Goal: Task Accomplishment & Management: Use online tool/utility

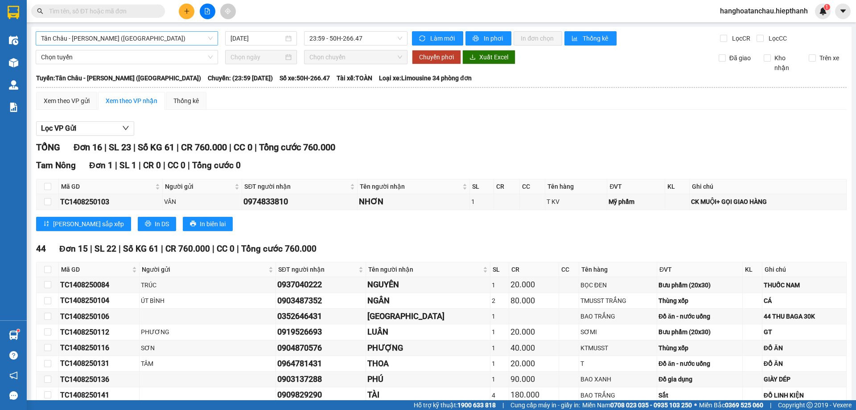
click at [132, 38] on span "Tân Châu - Hồ Chí Minh (Giường)" at bounding box center [127, 38] width 172 height 13
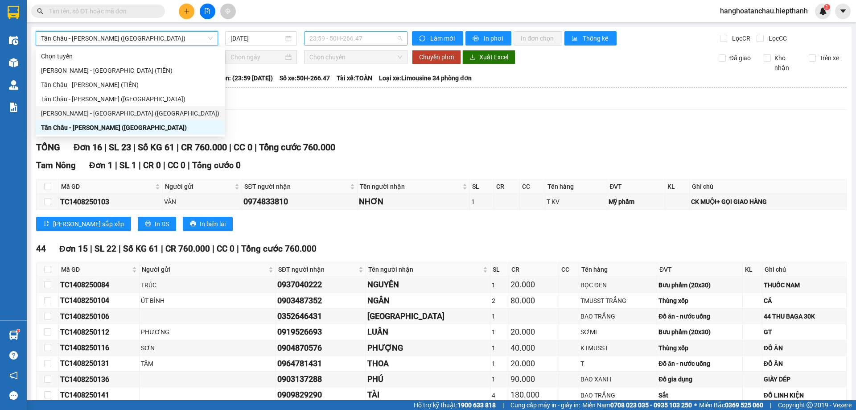
click at [349, 38] on span "23:59 - 50H-266.47" at bounding box center [355, 38] width 93 height 13
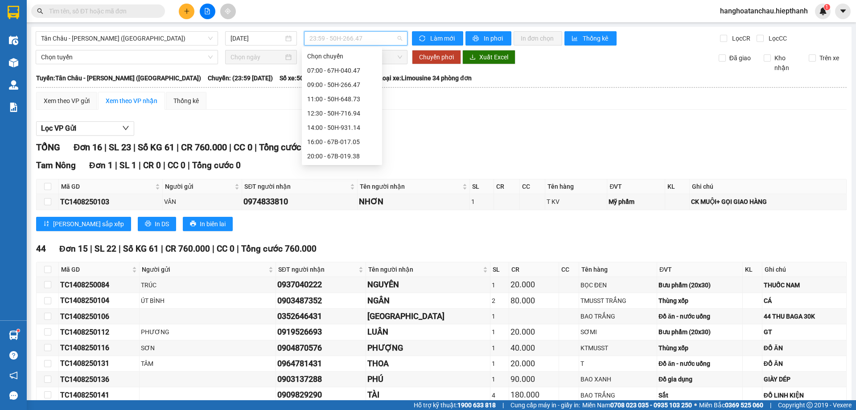
click at [322, 180] on div "23:00 - 50H-151.59" at bounding box center [342, 185] width 70 height 10
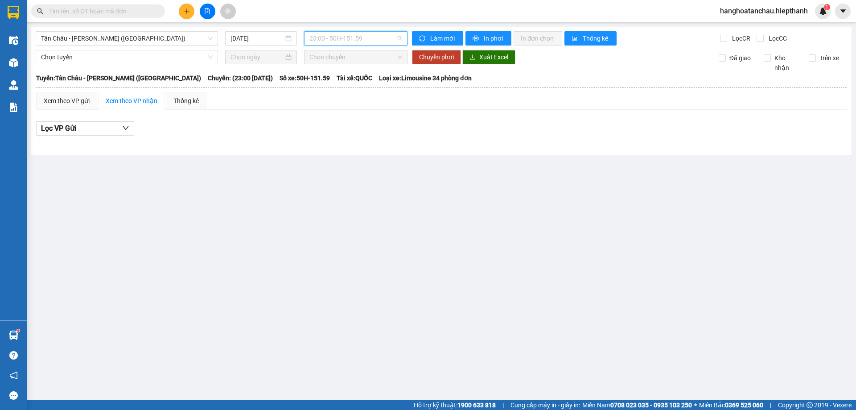
click at [319, 36] on span "23:00 - 50H-151.59" at bounding box center [355, 38] width 93 height 13
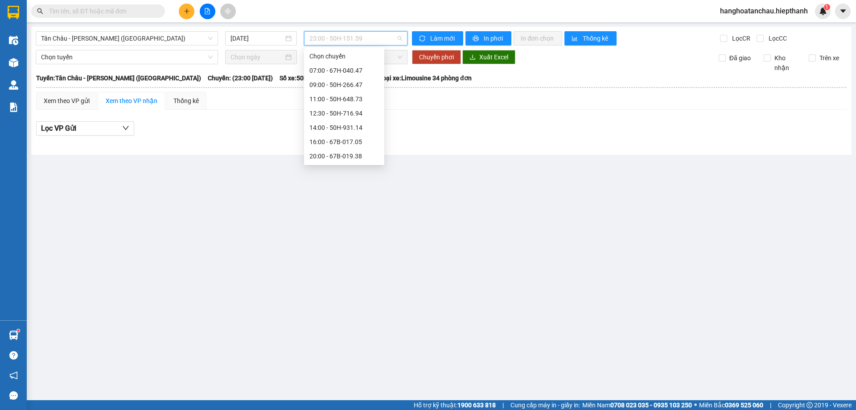
click at [342, 165] on div "22:00 - 50H-365.72" at bounding box center [344, 170] width 70 height 10
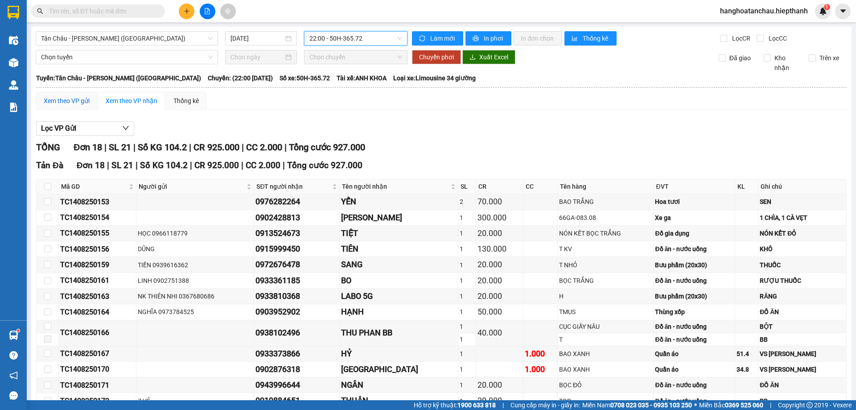
click at [70, 102] on div "Xem theo VP gửi" at bounding box center [67, 101] width 46 height 10
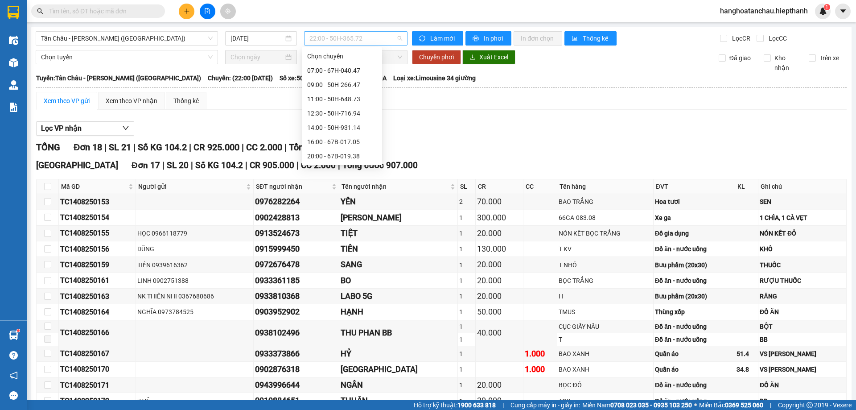
click at [349, 37] on span "22:00 - 50H-365.72" at bounding box center [355, 38] width 93 height 13
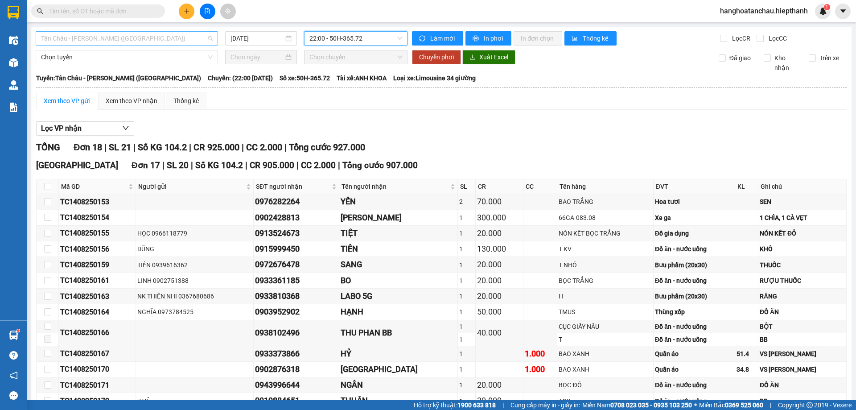
click at [196, 43] on span "Tân Châu - Hồ Chí Minh (Giường)" at bounding box center [127, 38] width 172 height 13
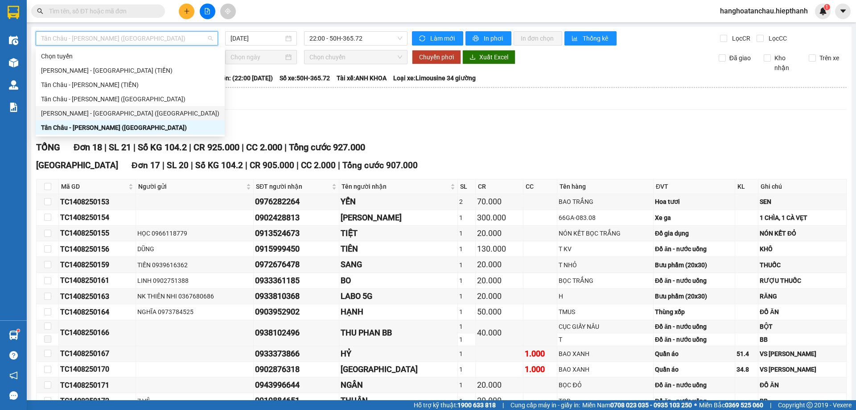
click at [176, 110] on div "Hồ Chí Minh - Tân Châu (Giường)" at bounding box center [130, 113] width 178 height 10
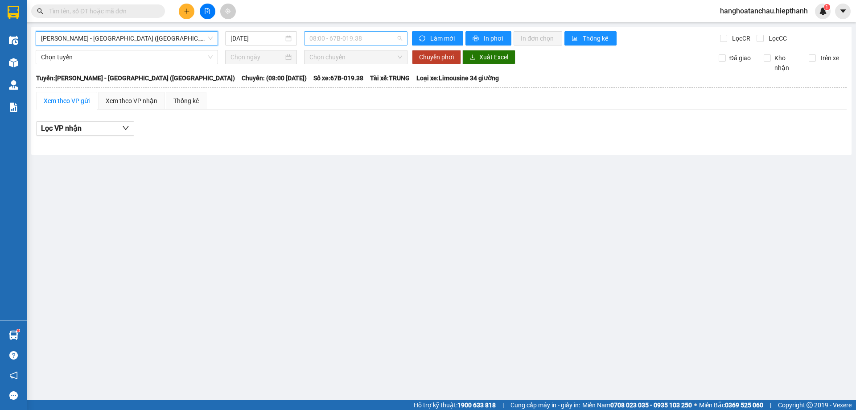
click at [334, 39] on span "08:00 - 67B-019.38" at bounding box center [355, 38] width 93 height 13
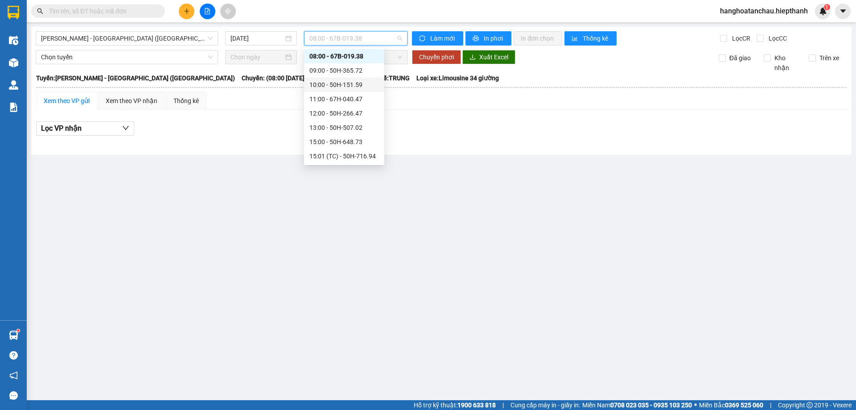
scroll to position [71, 0]
click at [320, 115] on div "17:00 - 50H-931.14" at bounding box center [344, 113] width 70 height 10
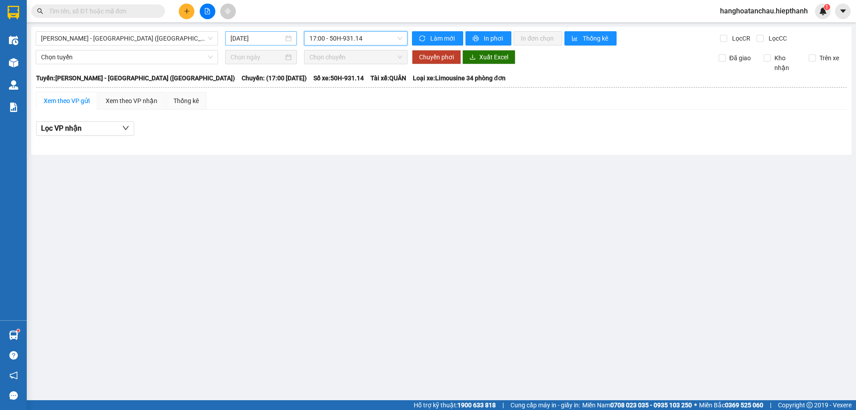
click at [234, 38] on input "15/08/2025" at bounding box center [256, 38] width 53 height 10
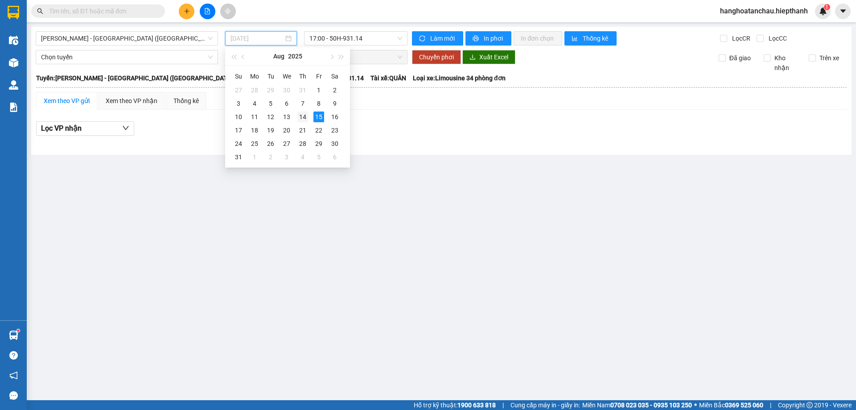
click at [303, 116] on div "14" at bounding box center [302, 116] width 11 height 11
type input "14/08/2025"
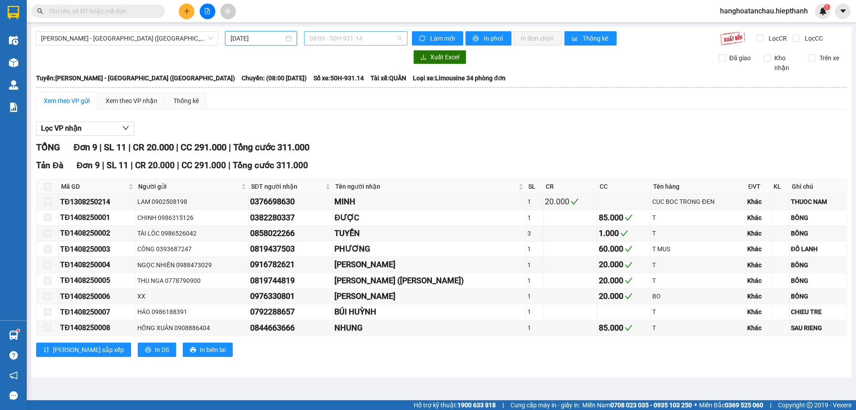
click at [333, 38] on span "08:00 - 50H-931.14" at bounding box center [355, 38] width 93 height 13
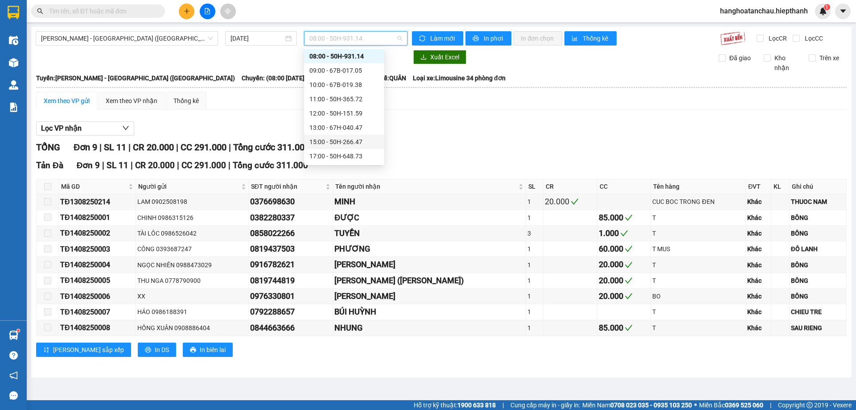
scroll to position [57, 0]
click at [329, 112] on div "17:00 - 50H-648.73" at bounding box center [344, 113] width 70 height 10
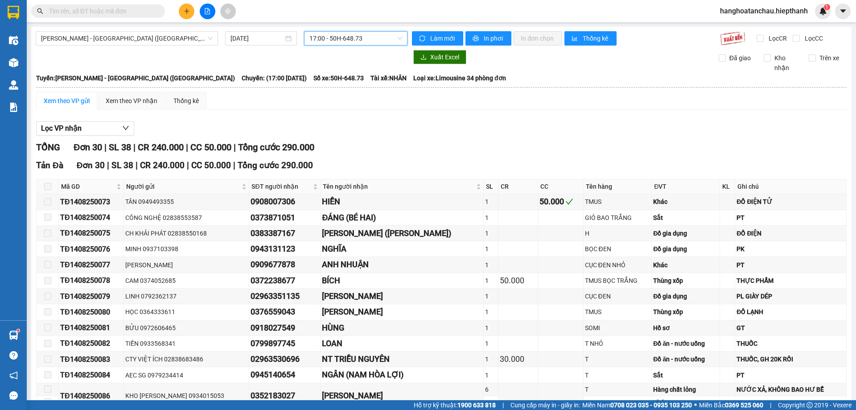
click at [323, 45] on div "17:00 - 50H-648.73" at bounding box center [355, 38] width 103 height 14
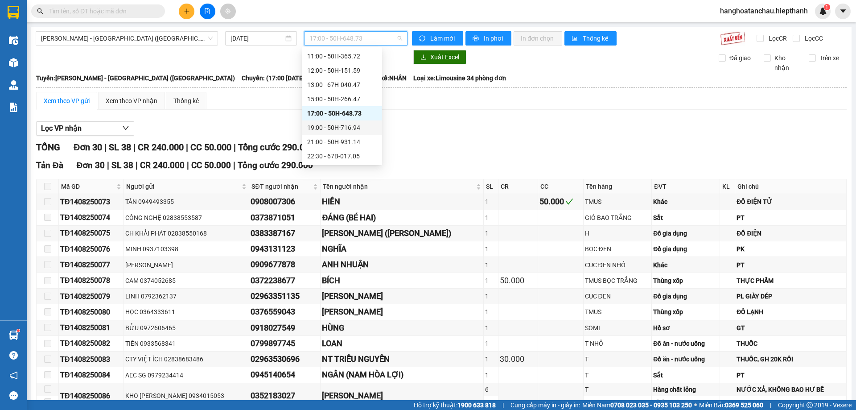
click at [317, 125] on div "19:00 - 50H-716.94" at bounding box center [342, 128] width 70 height 10
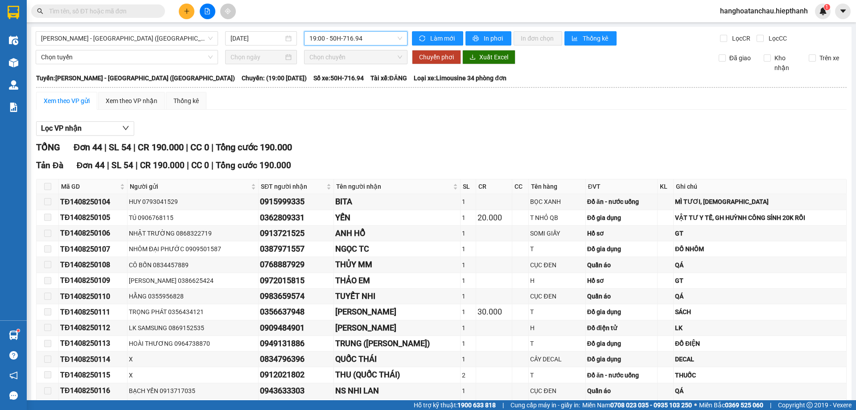
click at [51, 187] on span at bounding box center [47, 186] width 7 height 7
click at [327, 32] on span "19:00 - 50H-716.94" at bounding box center [355, 38] width 93 height 13
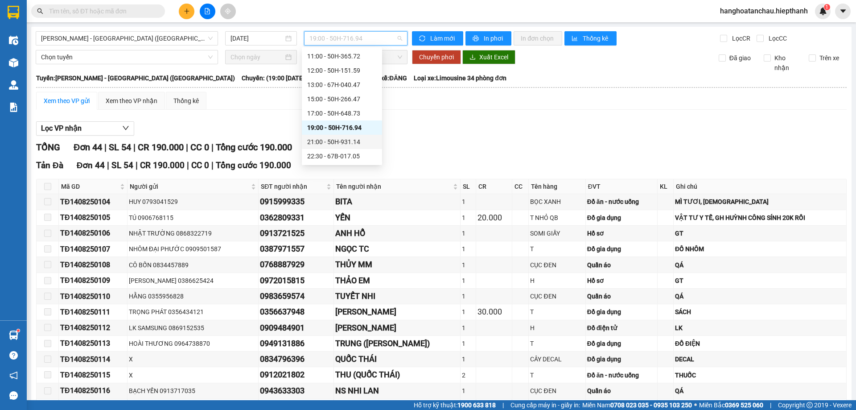
click at [330, 138] on div "21:00 - 50H-931.14" at bounding box center [342, 142] width 70 height 10
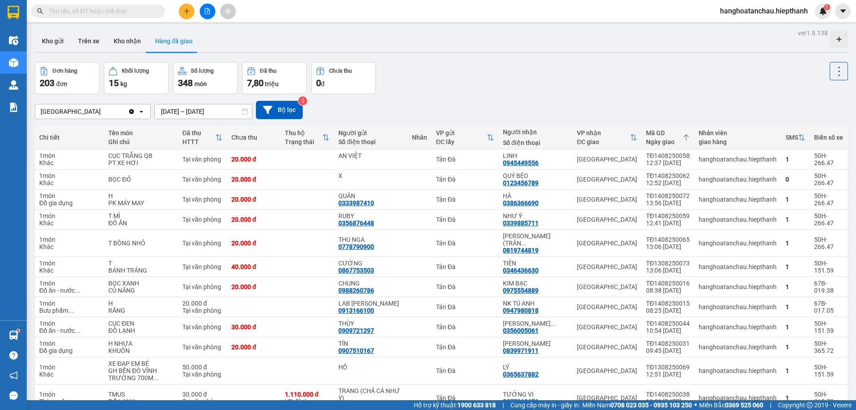
click at [189, 48] on button "Hàng đã giao" at bounding box center [174, 40] width 52 height 21
click at [214, 113] on input "[DATE] – [DATE]" at bounding box center [203, 111] width 97 height 14
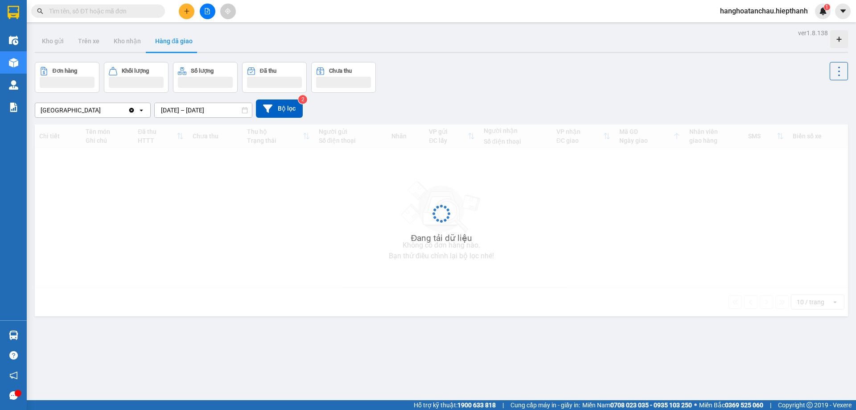
click at [211, 113] on input "[DATE] – [DATE]" at bounding box center [203, 110] width 97 height 14
click at [484, 28] on div "ver 1.8.138 Kho gửi Trên xe Kho nhận Hàng đã giao Đơn hàng Khối lượng Số lượng …" at bounding box center [441, 232] width 820 height 410
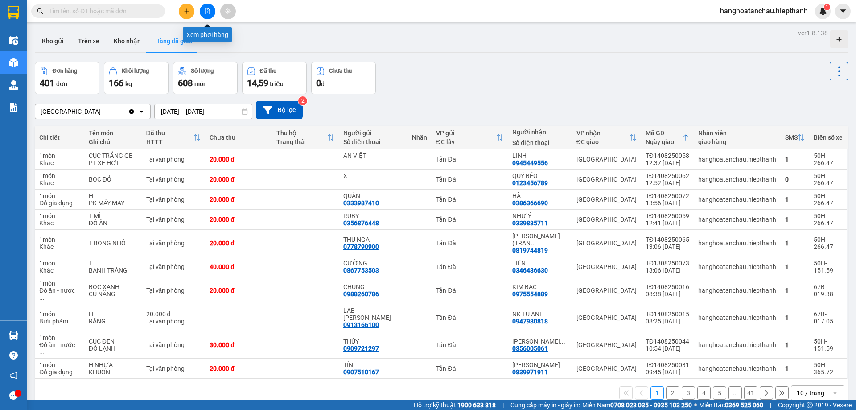
click at [205, 16] on button at bounding box center [208, 12] width 16 height 16
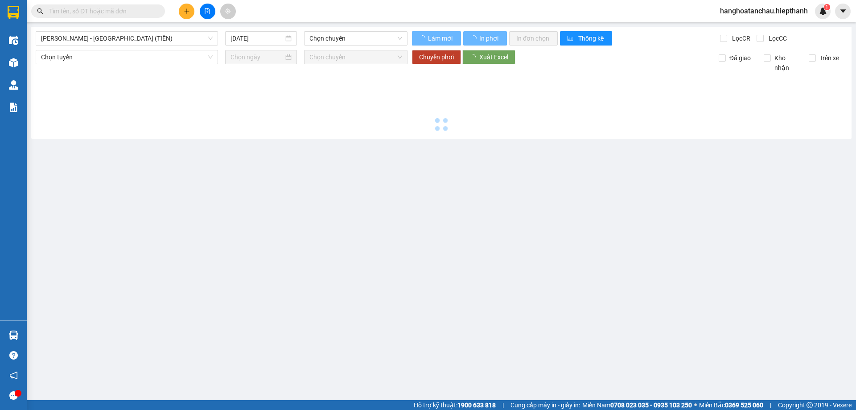
type input "[DATE]"
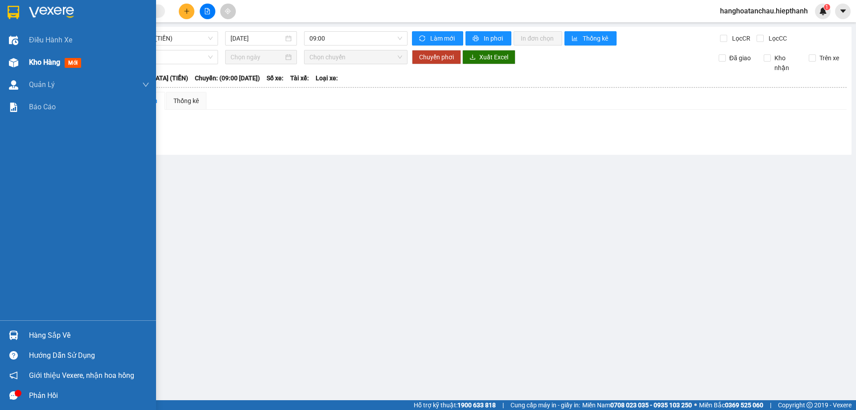
click at [20, 63] on div at bounding box center [14, 63] width 16 height 16
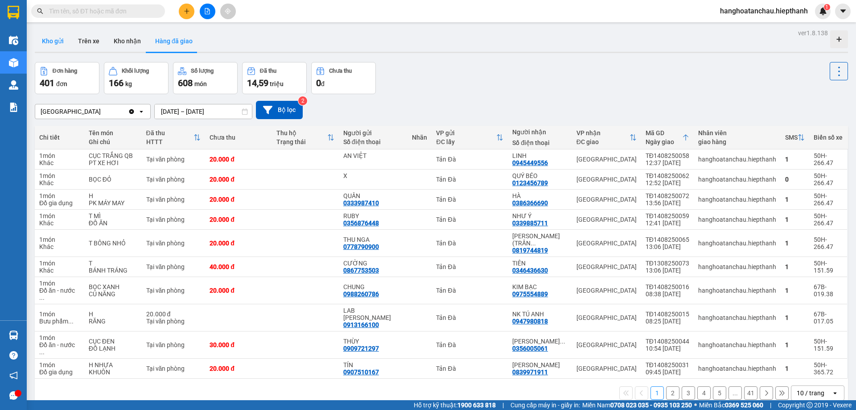
click at [62, 41] on button "Kho gửi" at bounding box center [53, 40] width 36 height 21
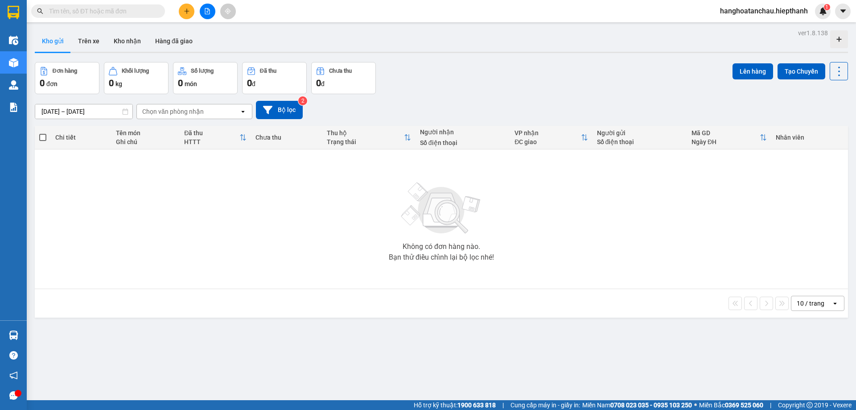
click at [204, 13] on icon "file-add" at bounding box center [207, 11] width 6 height 6
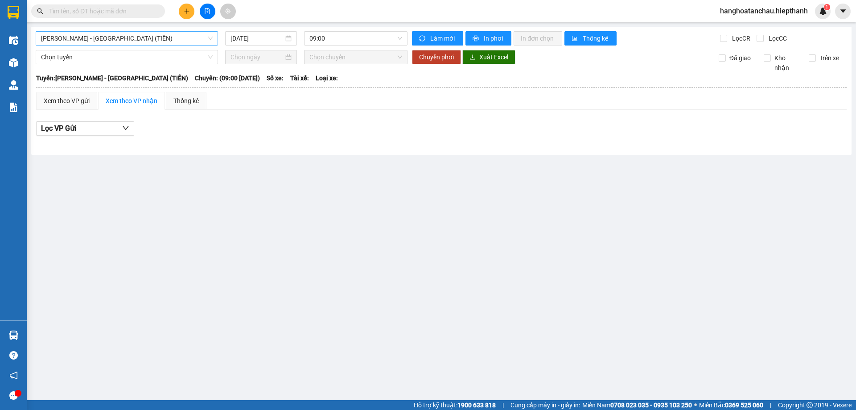
click at [150, 37] on span "Hồ Chí Minh - Tân Châu (TIỀN)" at bounding box center [127, 38] width 172 height 13
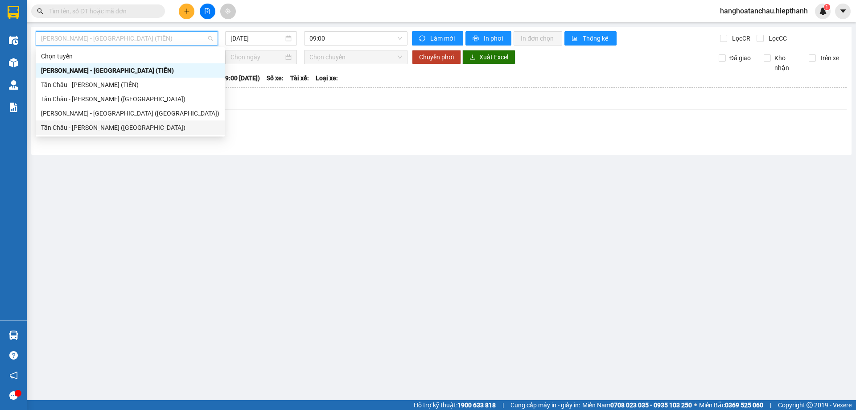
click at [109, 123] on div "Tân Châu - Hồ Chí Minh (Giường)" at bounding box center [130, 128] width 178 height 10
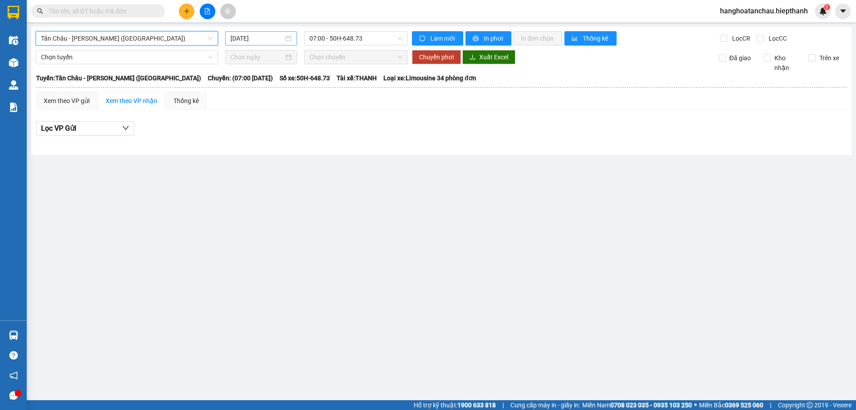
click at [229, 43] on div "15/08/2025" at bounding box center [261, 38] width 72 height 14
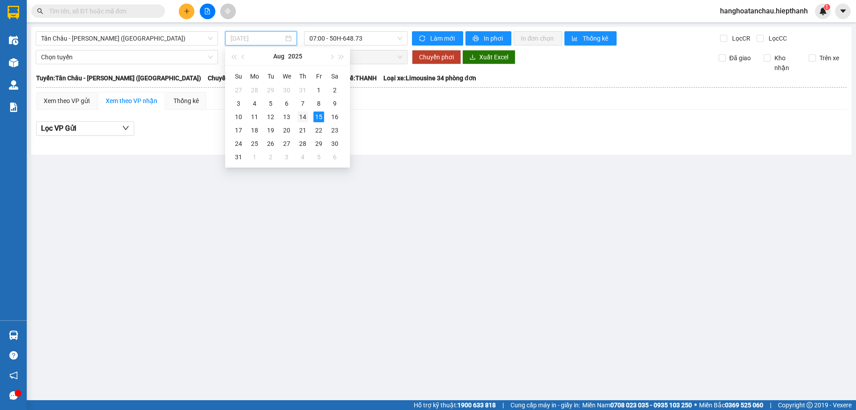
click at [300, 113] on div "14" at bounding box center [302, 116] width 11 height 11
type input "14/08/2025"
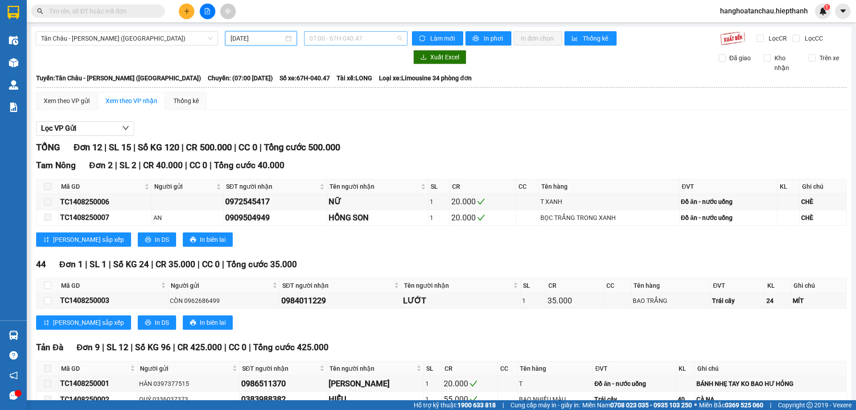
click at [328, 44] on span "07:00 - 67H-040.47" at bounding box center [355, 38] width 93 height 13
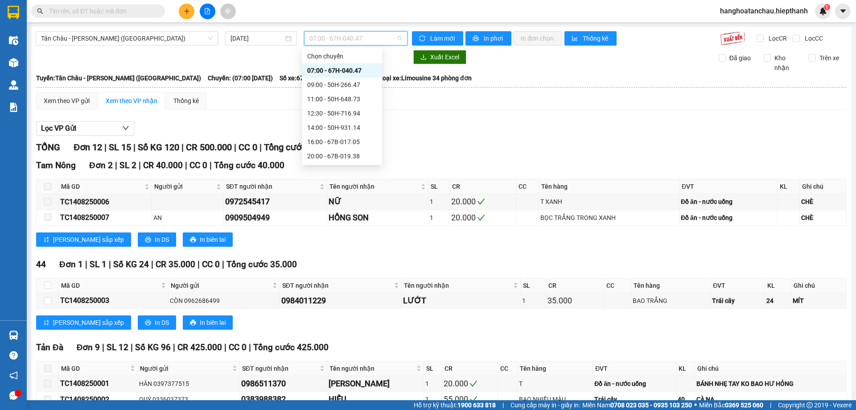
scroll to position [71, 0]
click at [330, 100] on div "22:00 - 50H-365.72" at bounding box center [342, 99] width 70 height 10
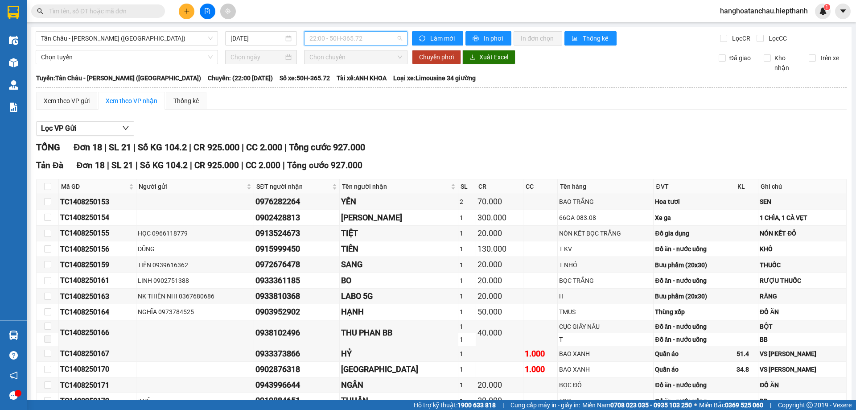
click at [316, 45] on span "22:00 - 50H-365.72" at bounding box center [355, 38] width 93 height 13
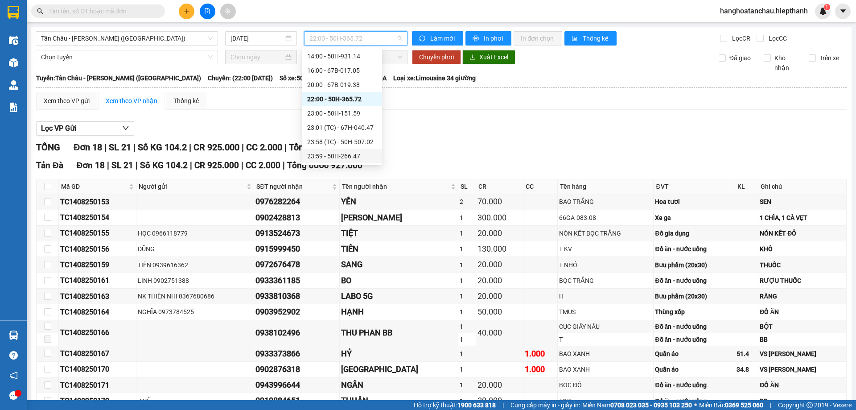
click at [336, 159] on div "23:59 - 50H-266.47" at bounding box center [342, 156] width 70 height 10
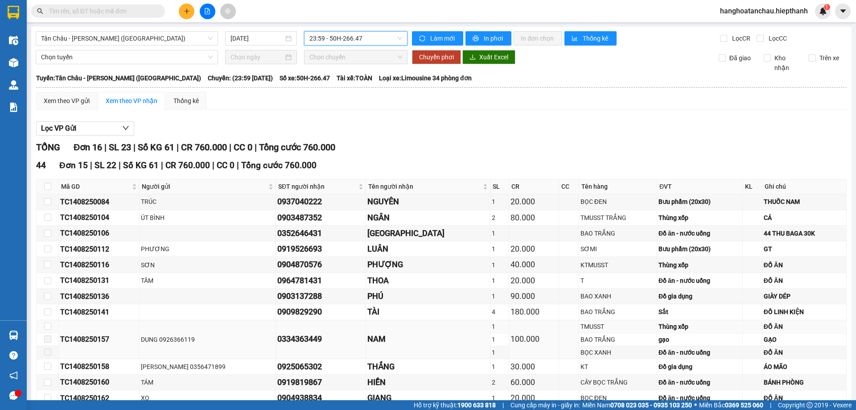
scroll to position [182, 0]
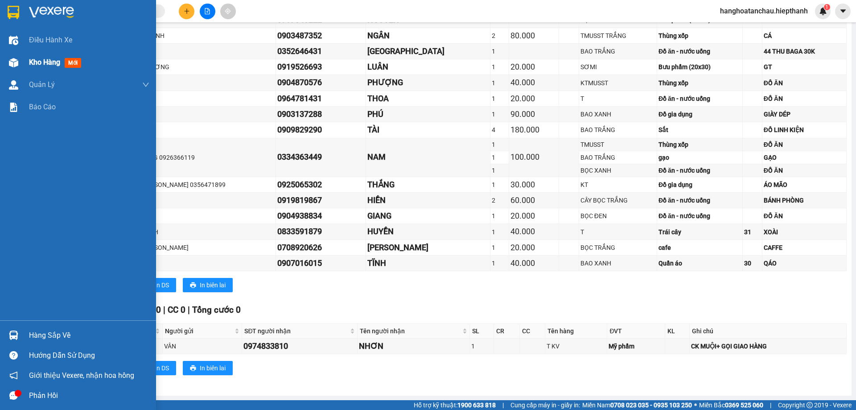
click at [20, 67] on div at bounding box center [14, 63] width 16 height 16
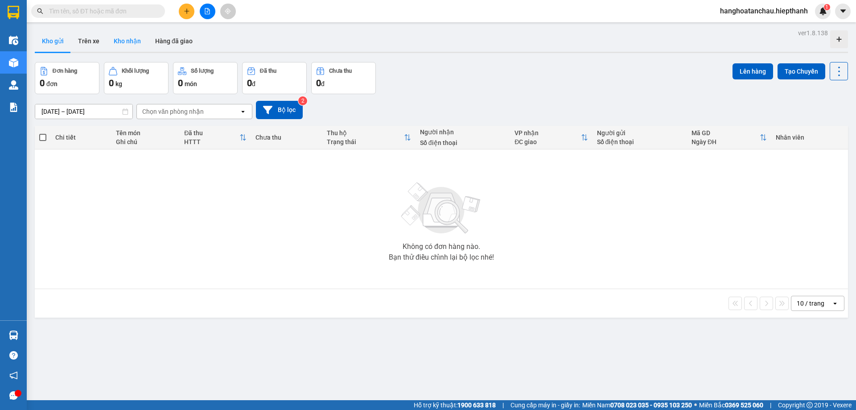
click at [140, 39] on button "Kho nhận" at bounding box center [127, 40] width 41 height 21
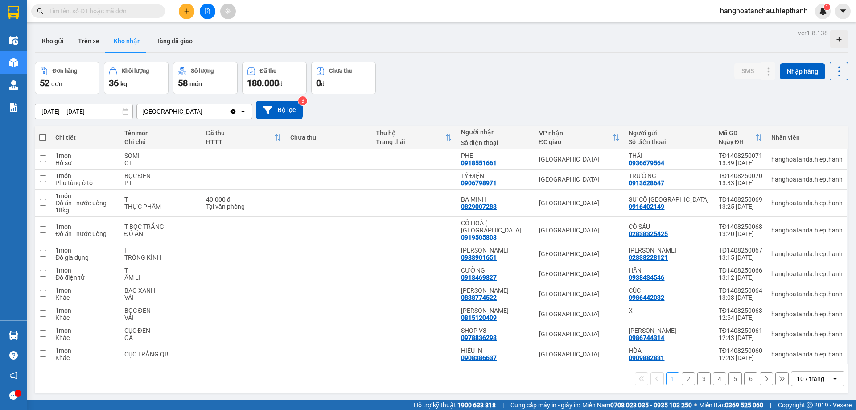
click at [130, 33] on button "Kho nhận" at bounding box center [127, 40] width 41 height 21
click at [810, 374] on div "10 / trang" at bounding box center [810, 378] width 28 height 9
click at [805, 355] on span "100 / trang" at bounding box center [807, 351] width 32 height 9
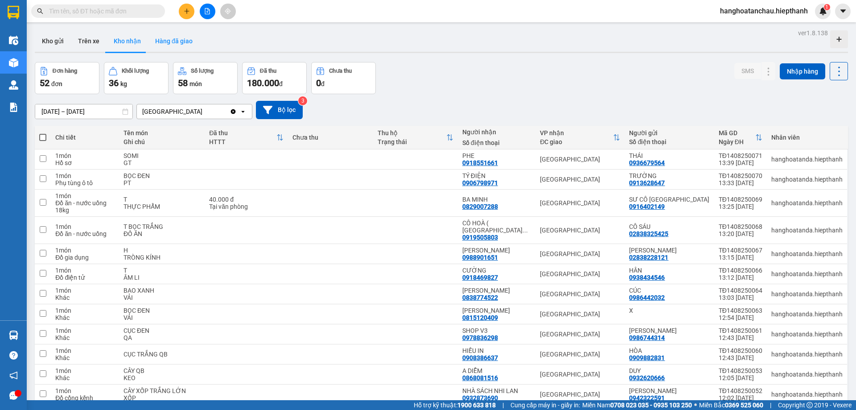
click at [188, 42] on button "Hàng đã giao" at bounding box center [174, 40] width 52 height 21
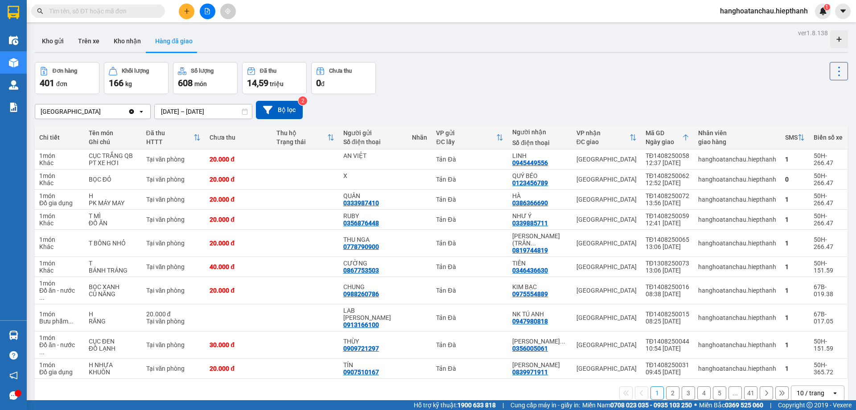
click at [182, 114] on input "13/08/2025 – 15/08/2025" at bounding box center [203, 111] width 97 height 14
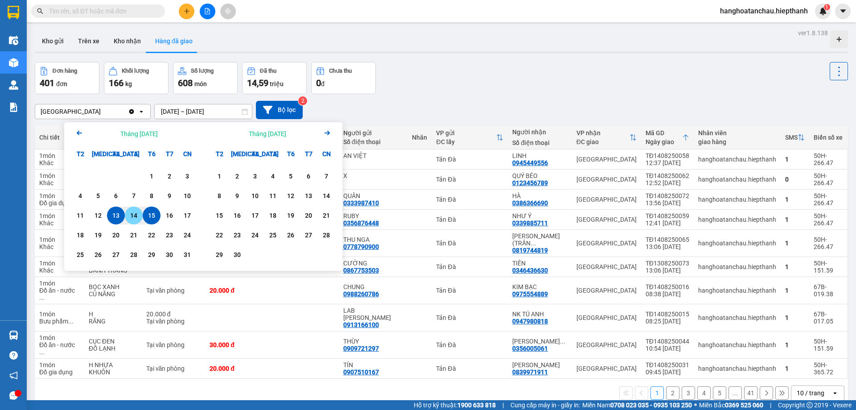
click at [139, 212] on div "14" at bounding box center [133, 215] width 12 height 11
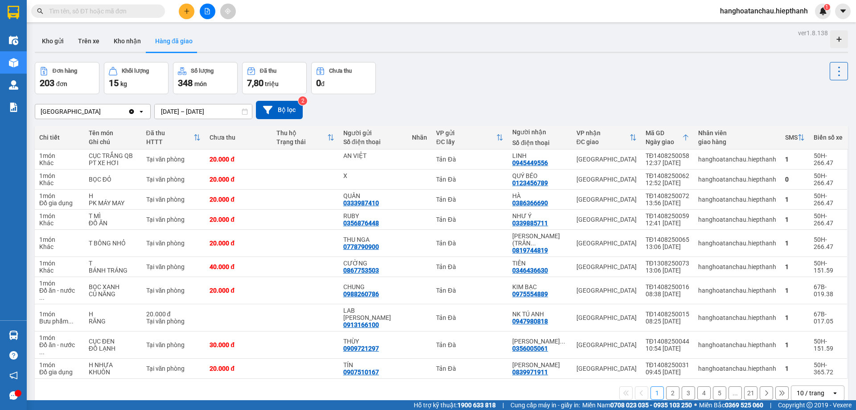
click at [201, 116] on div "ver 1.8.138 Kho gửi Trên xe Kho nhận Hàng đã giao Đơn hàng 203 đơn Khối lượng 1…" at bounding box center [441, 232] width 820 height 410
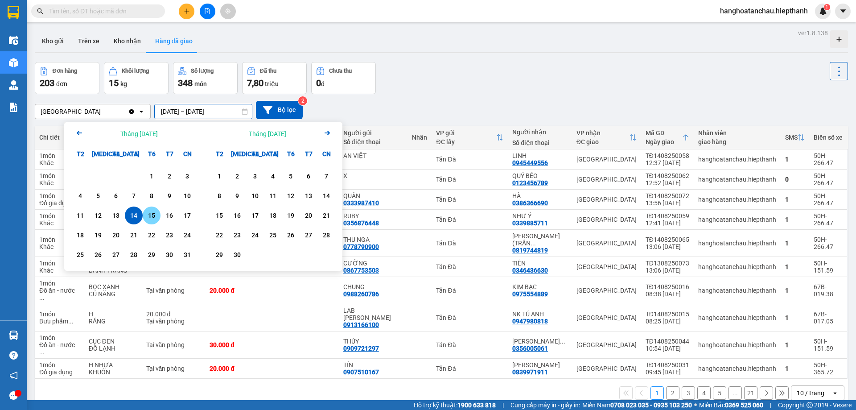
click at [152, 208] on div "15" at bounding box center [152, 215] width 18 height 18
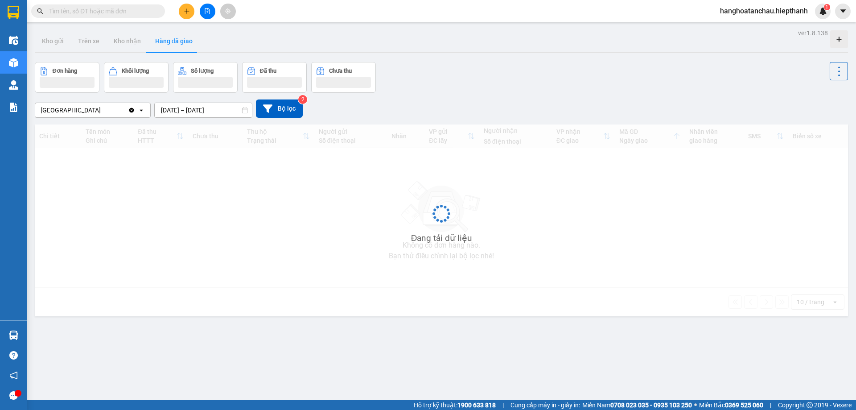
click at [201, 113] on input "15/08/2025 – 15/08/2025" at bounding box center [203, 110] width 97 height 14
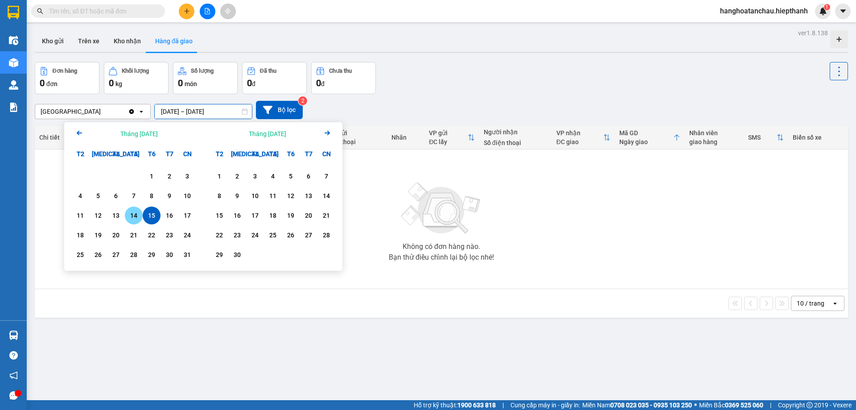
click at [137, 212] on div "14" at bounding box center [133, 215] width 12 height 11
type input "[DATE] – [DATE]"
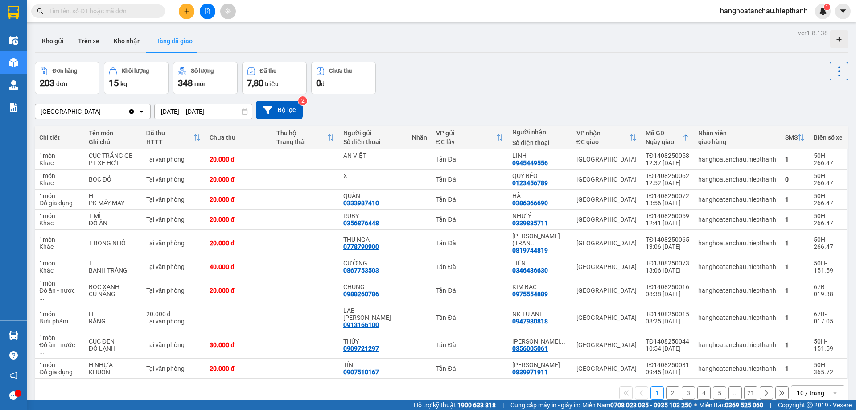
click at [208, 6] on button at bounding box center [208, 12] width 16 height 16
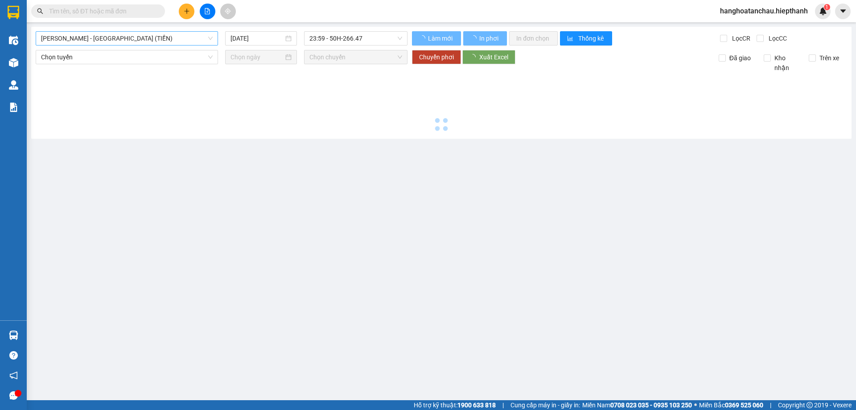
type input "15/08/2025"
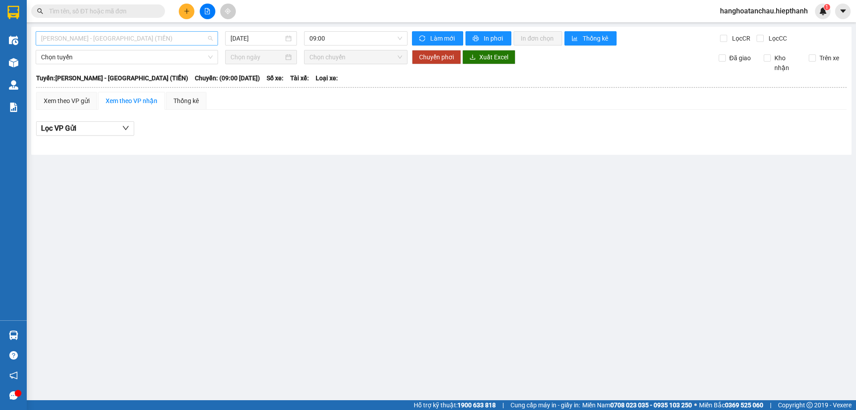
click at [148, 36] on span "Hồ Chí Minh - Tân Châu (TIỀN)" at bounding box center [127, 38] width 172 height 13
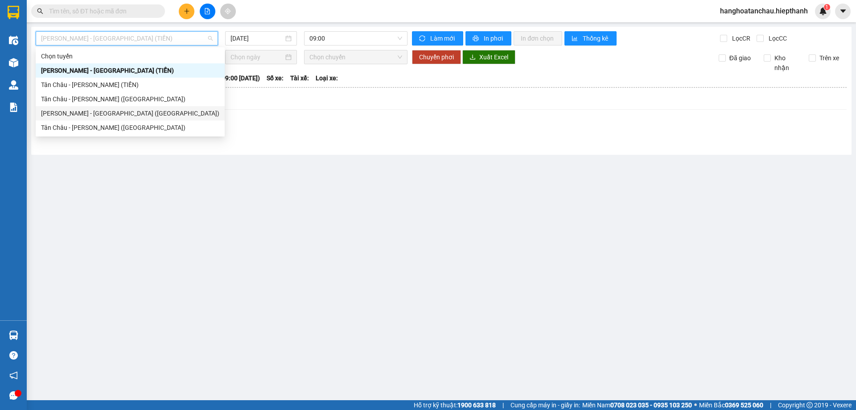
click at [156, 114] on div "Hồ Chí Minh - Tân Châu (Giường)" at bounding box center [130, 113] width 178 height 10
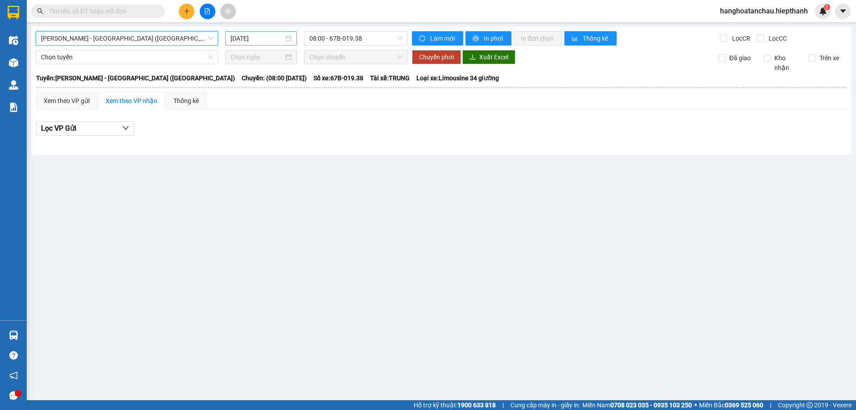
click at [270, 35] on input "15/08/2025" at bounding box center [256, 38] width 53 height 10
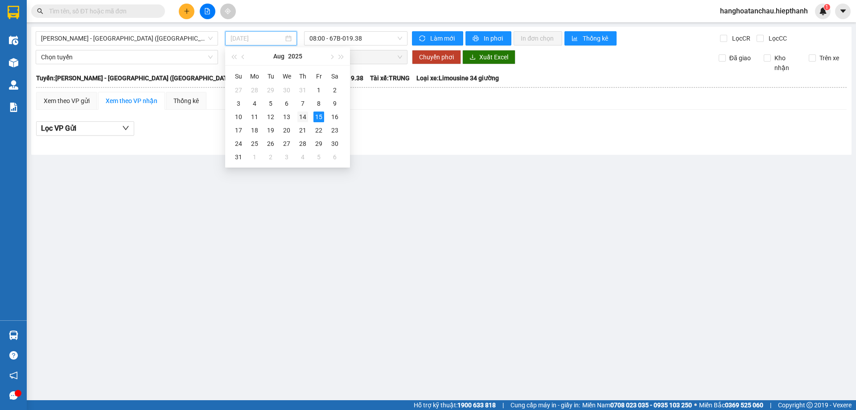
click at [298, 121] on div "14" at bounding box center [302, 116] width 11 height 11
type input "14/08/2025"
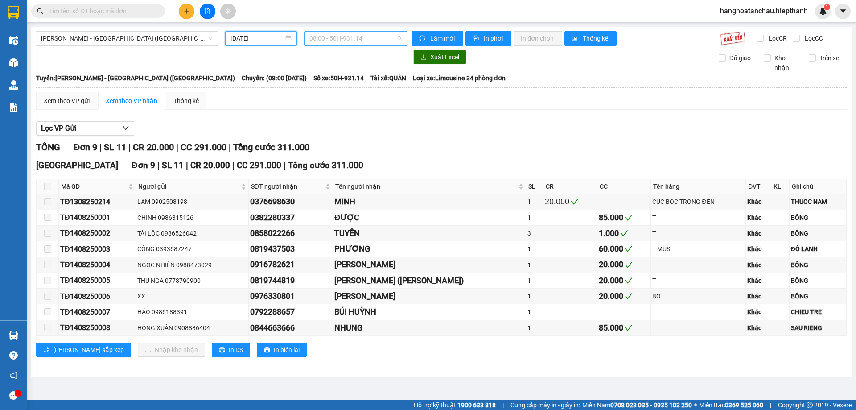
click at [328, 39] on span "08:00 - 50H-931.14" at bounding box center [355, 38] width 93 height 13
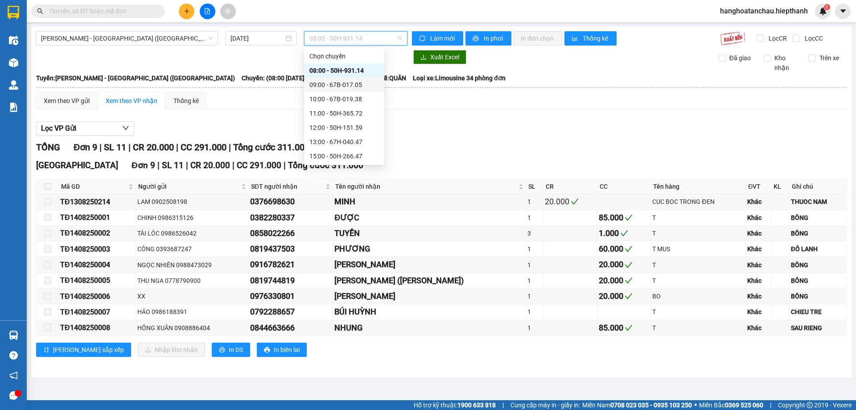
scroll to position [57, 0]
click at [327, 116] on div "17:00 - 50H-648.73" at bounding box center [344, 113] width 70 height 10
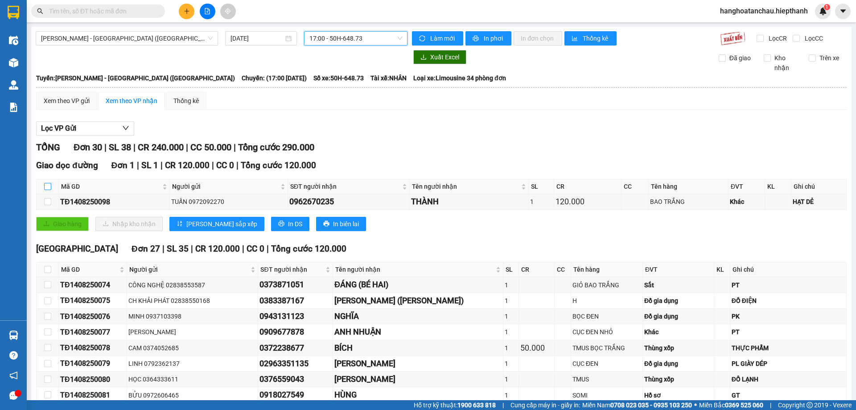
click at [49, 186] on input "checkbox" at bounding box center [47, 186] width 7 height 7
checkbox input "true"
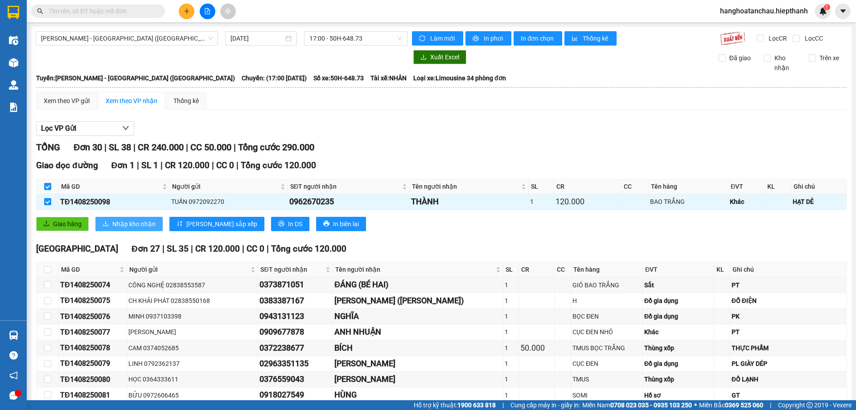
click at [118, 223] on span "Nhập kho nhận" at bounding box center [133, 224] width 43 height 10
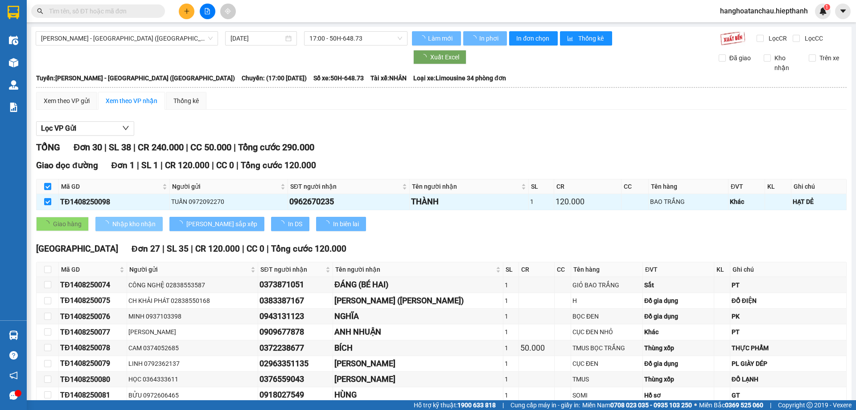
checkbox input "false"
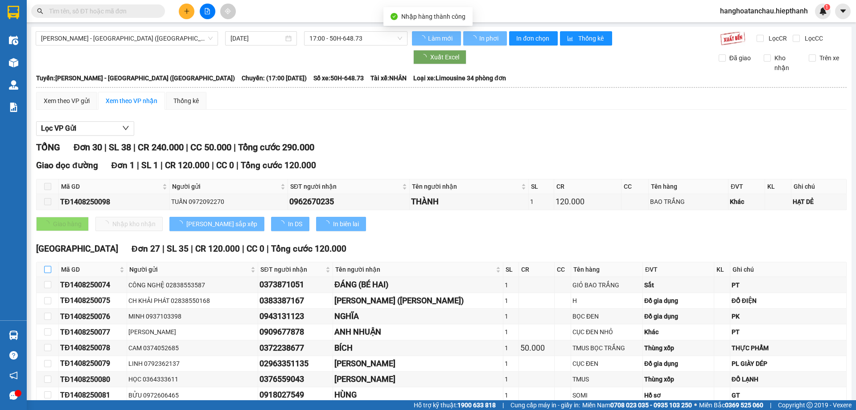
click at [49, 268] on input "checkbox" at bounding box center [47, 269] width 7 height 7
checkbox input "true"
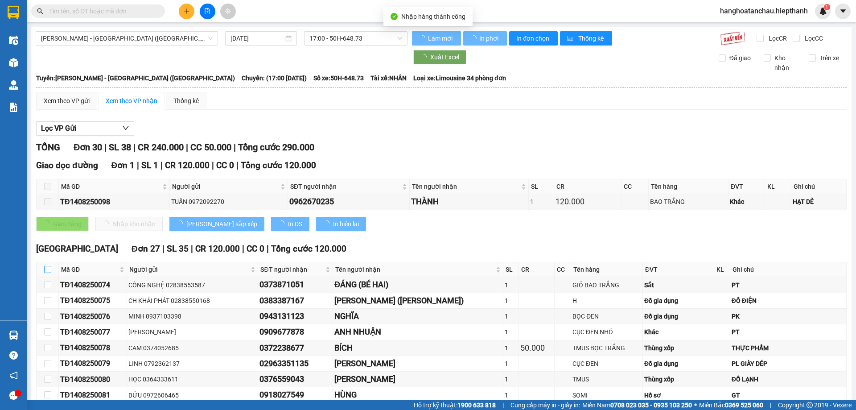
checkbox input "true"
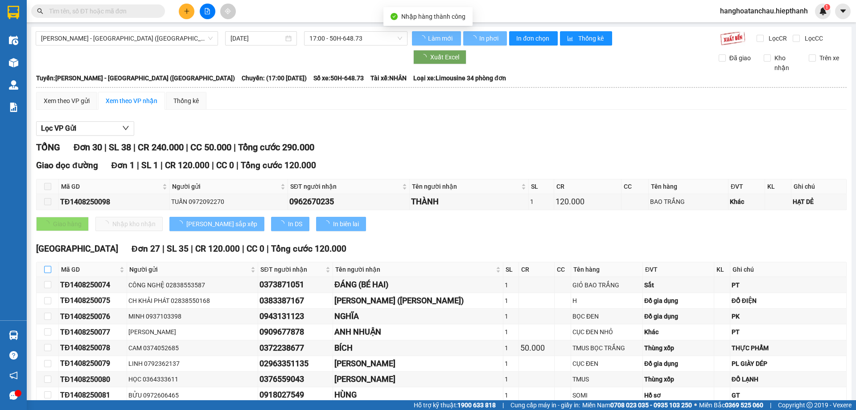
checkbox input "true"
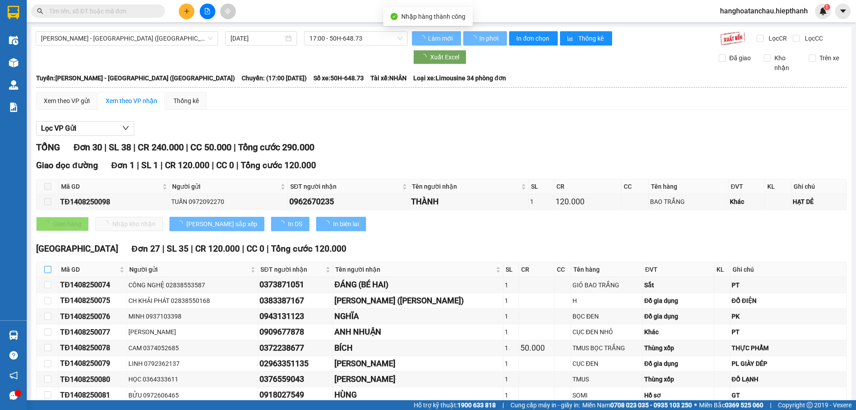
checkbox input "true"
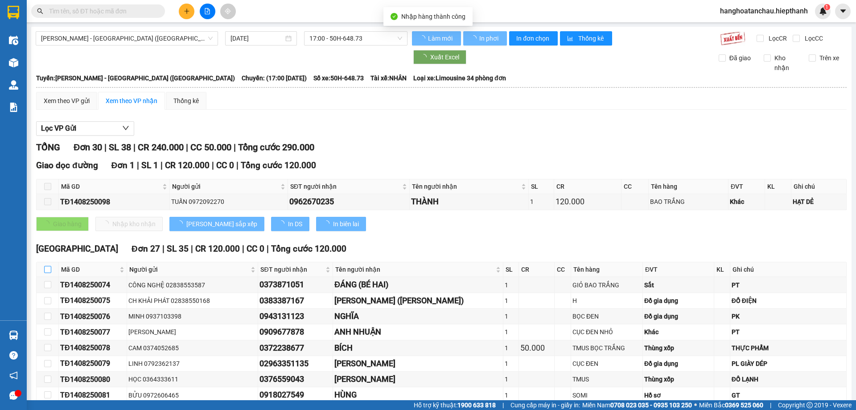
checkbox input "true"
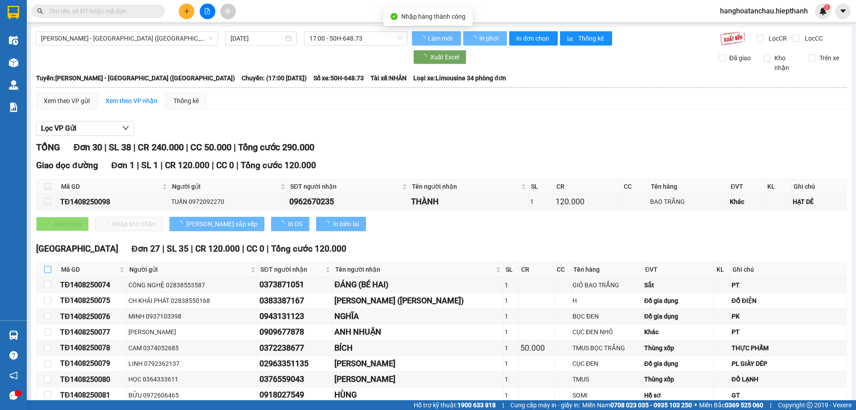
checkbox input "true"
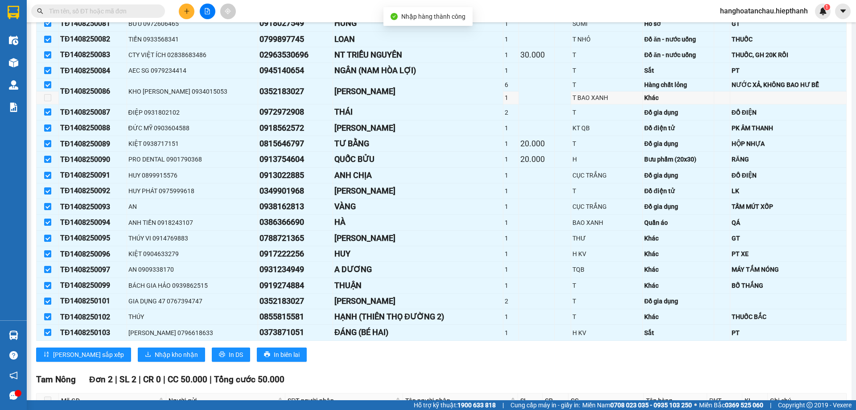
scroll to position [456, 0]
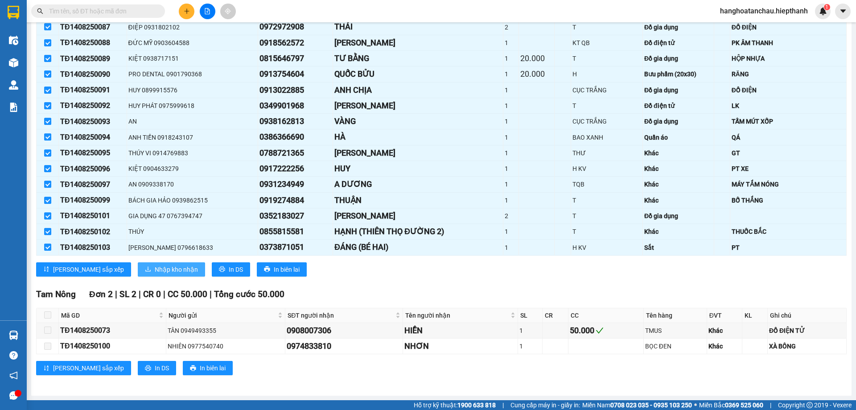
click at [155, 272] on span "Nhập kho nhận" at bounding box center [176, 269] width 43 height 10
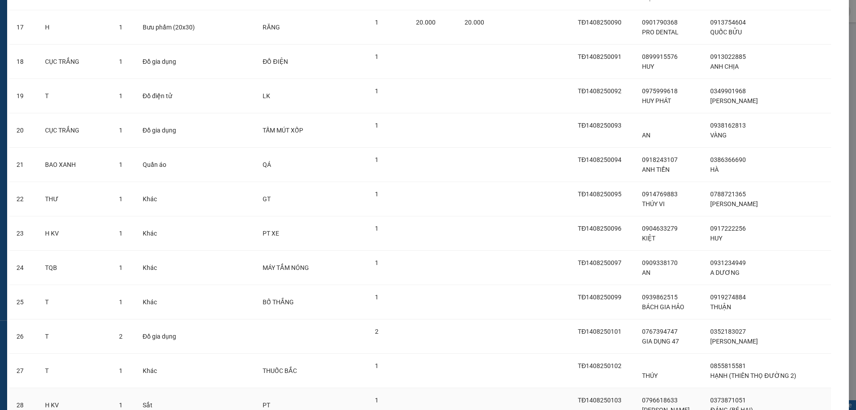
scroll to position [672, 0]
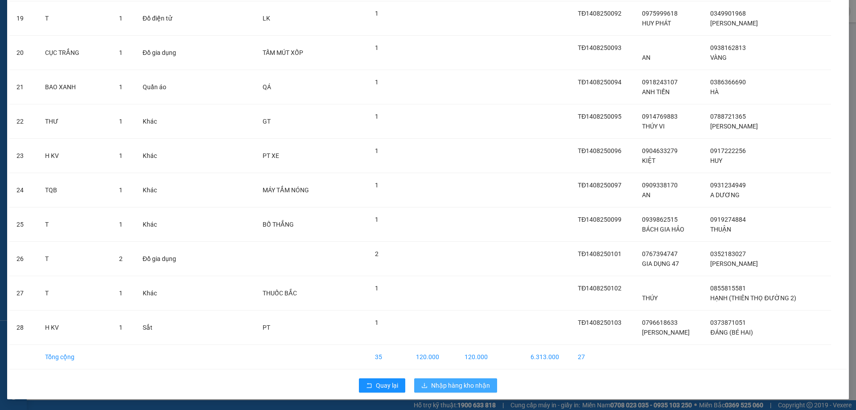
click at [445, 387] on span "Nhập hàng kho nhận" at bounding box center [460, 385] width 59 height 10
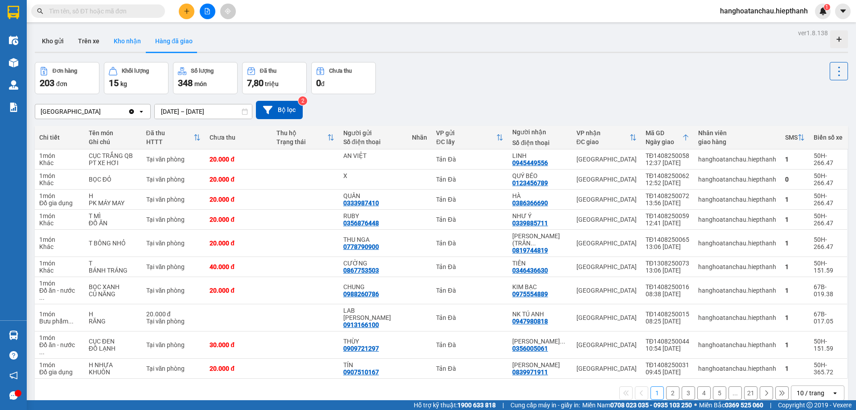
click at [144, 50] on button "Kho nhận" at bounding box center [127, 40] width 41 height 21
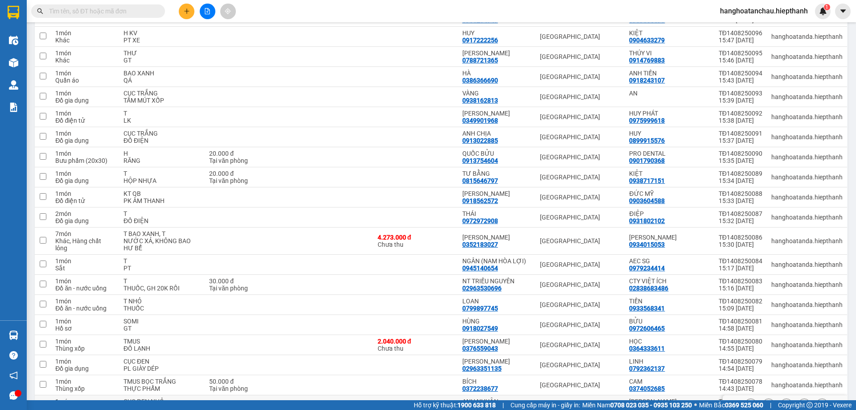
scroll to position [446, 0]
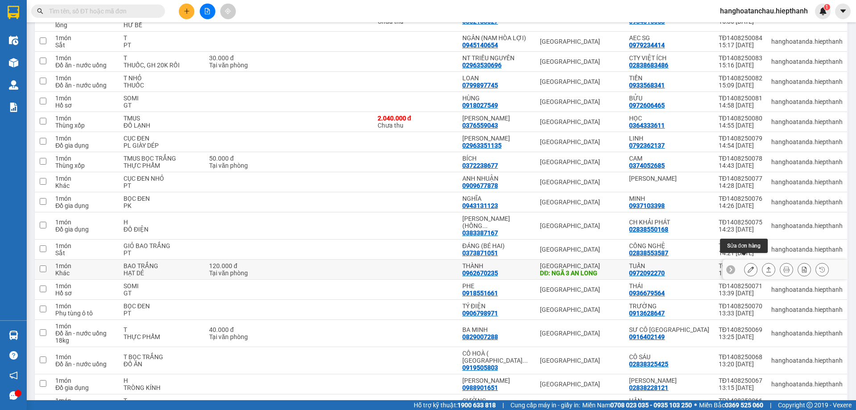
click at [747, 266] on icon at bounding box center [750, 269] width 6 height 6
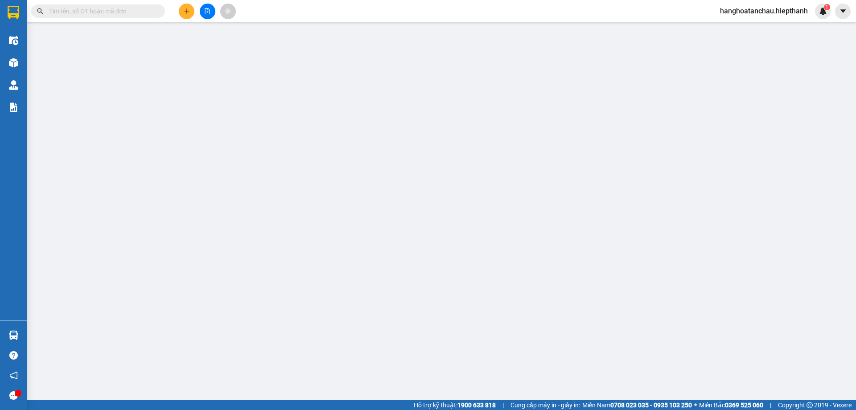
type input "0972092270"
type input "TUẤN"
type input "0962670235"
type input "THÀNH"
type input "NGÃ 3 AN LONG"
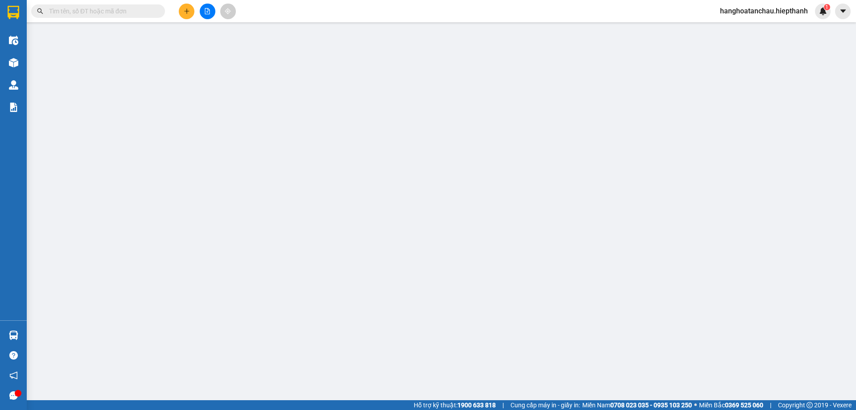
type input "120.000"
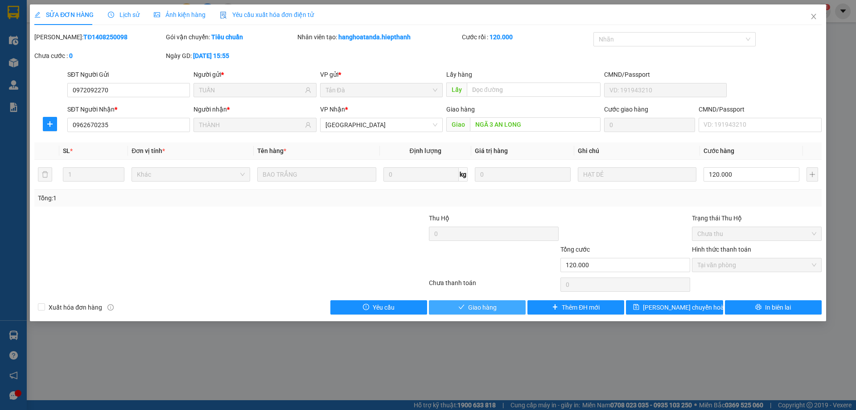
click at [459, 305] on icon "check" at bounding box center [461, 307] width 6 height 6
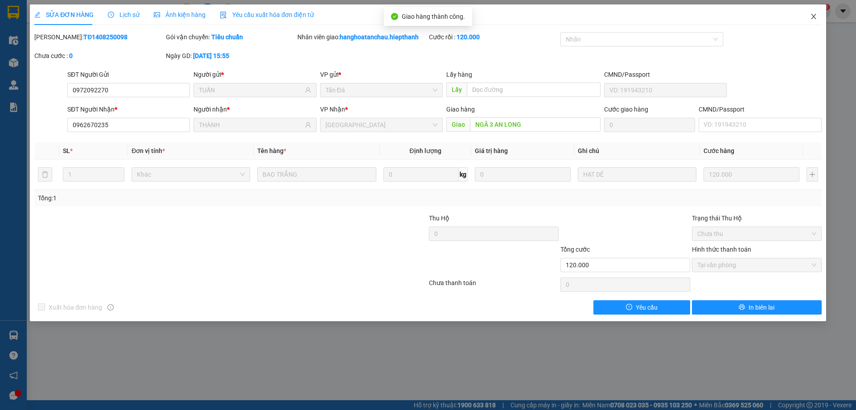
click at [813, 24] on span "Close" at bounding box center [813, 16] width 25 height 25
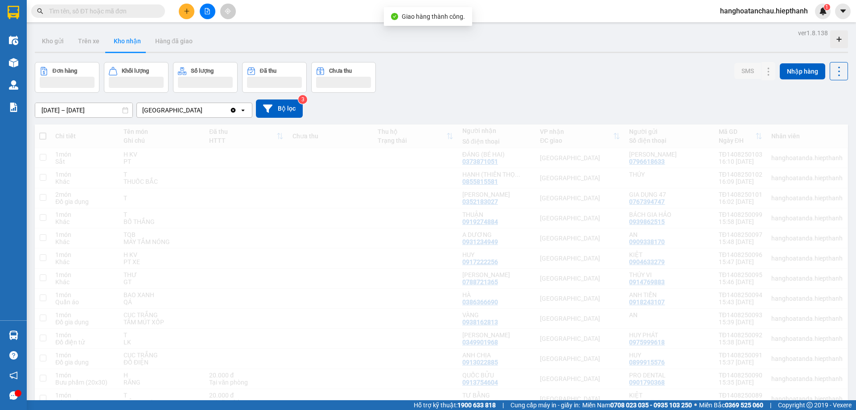
click at [814, 21] on div "Kết quả tìm kiếm ( 0 ) Bộ lọc No Data hanghoatanchau.hiepthanh 1" at bounding box center [428, 11] width 856 height 22
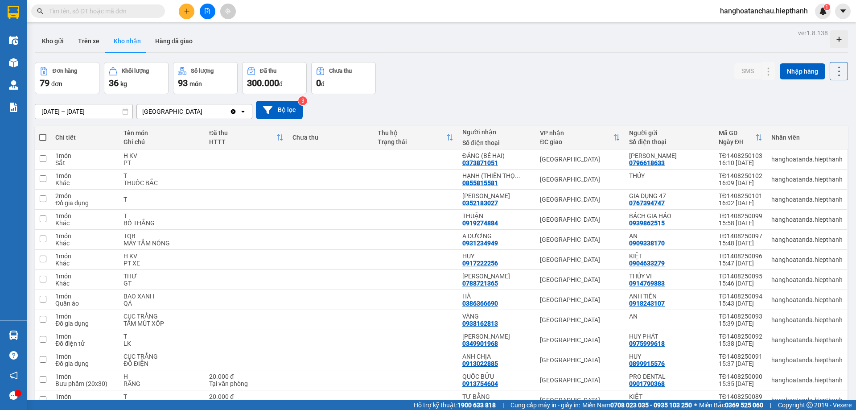
click at [209, 16] on button at bounding box center [208, 12] width 16 height 16
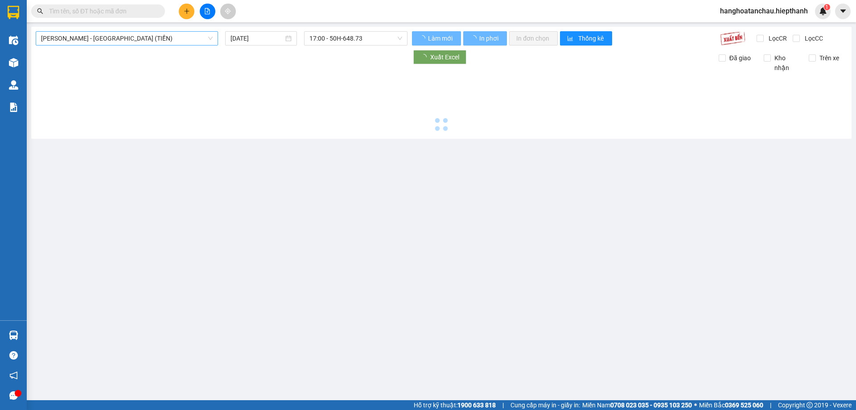
type input "15/08/2025"
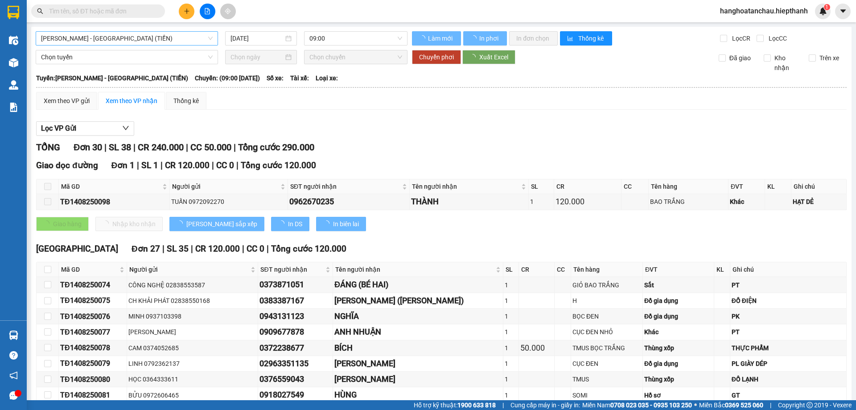
click at [163, 36] on span "Hồ Chí Minh - Tân Châu (TIỀN)" at bounding box center [127, 38] width 172 height 13
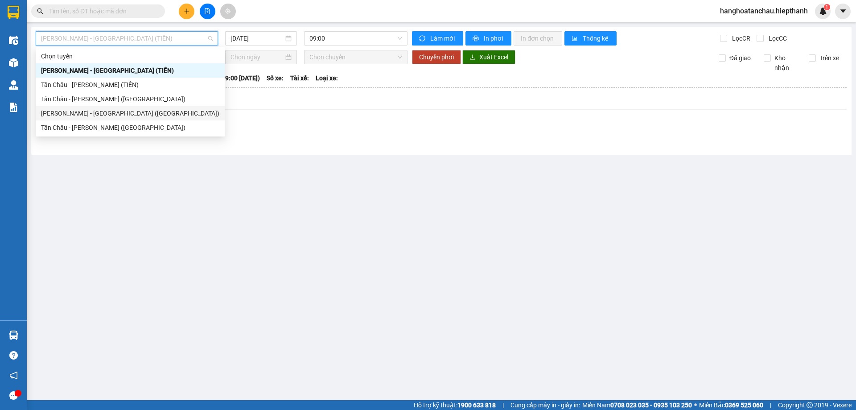
click at [136, 109] on div "Hồ Chí Minh - Tân Châu (Giường)" at bounding box center [130, 113] width 178 height 10
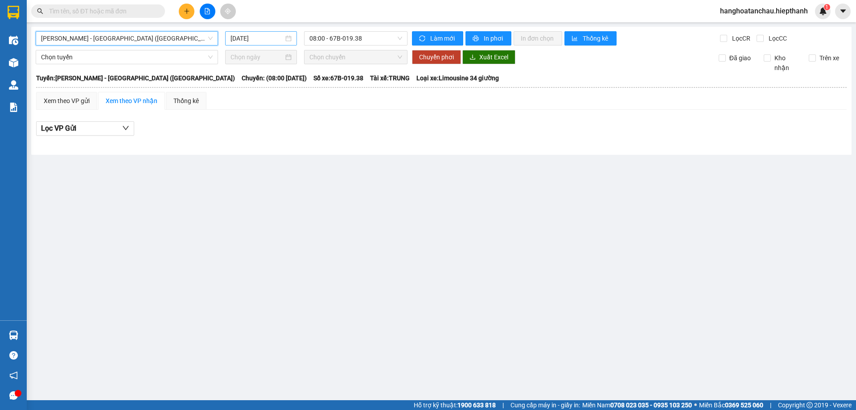
click at [271, 38] on input "15/08/2025" at bounding box center [256, 38] width 53 height 10
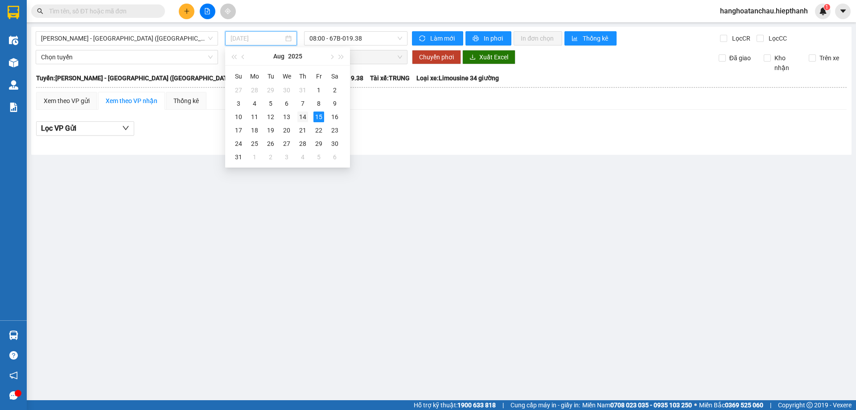
click at [302, 119] on div "14" at bounding box center [302, 116] width 11 height 11
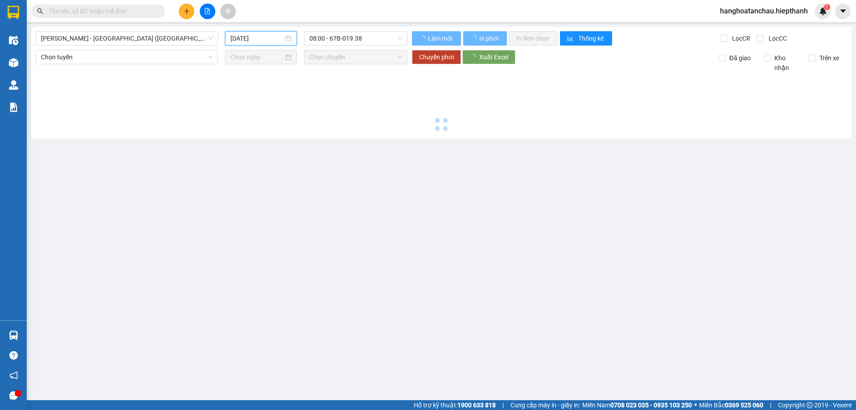
type input "14/08/2025"
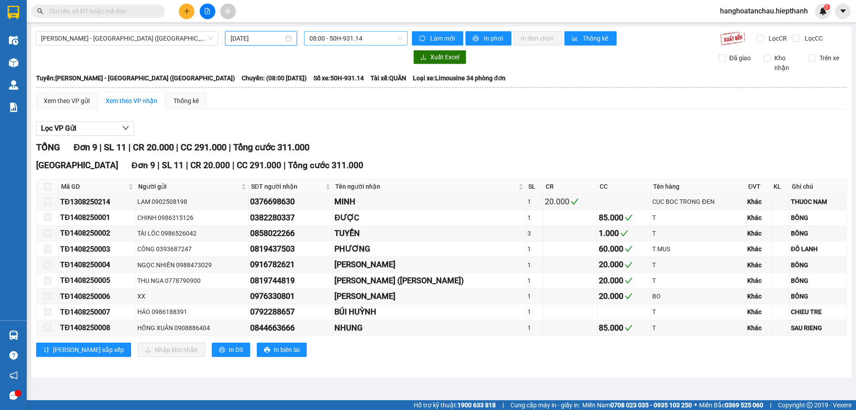
click at [356, 44] on span "08:00 - 50H-931.14" at bounding box center [355, 38] width 93 height 13
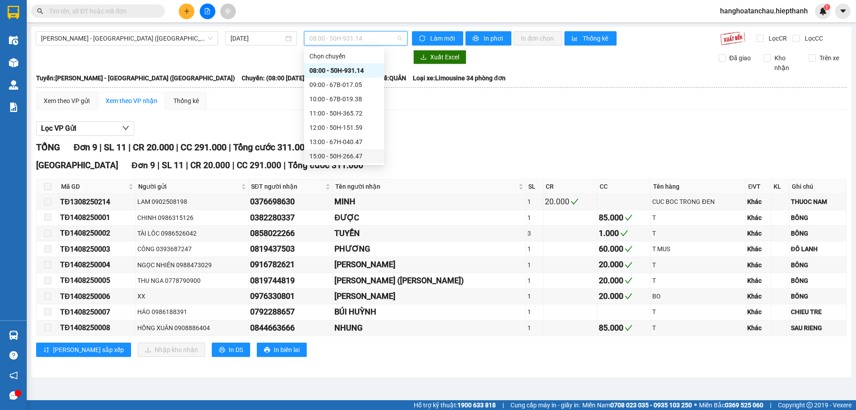
scroll to position [57, 0]
click at [341, 128] on div "19:00 - 50H-716.94" at bounding box center [344, 128] width 70 height 10
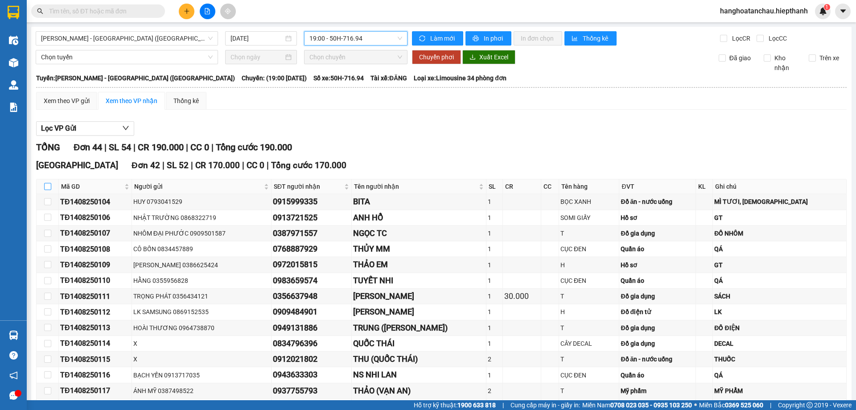
click at [46, 187] on input "checkbox" at bounding box center [47, 186] width 7 height 7
checkbox input "true"
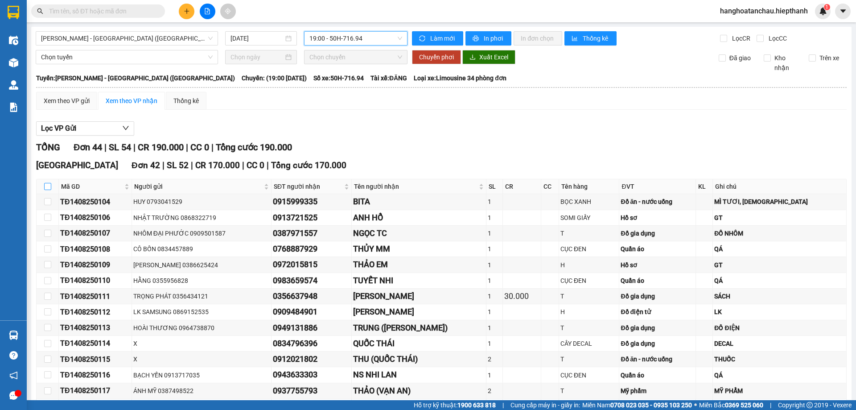
checkbox input "true"
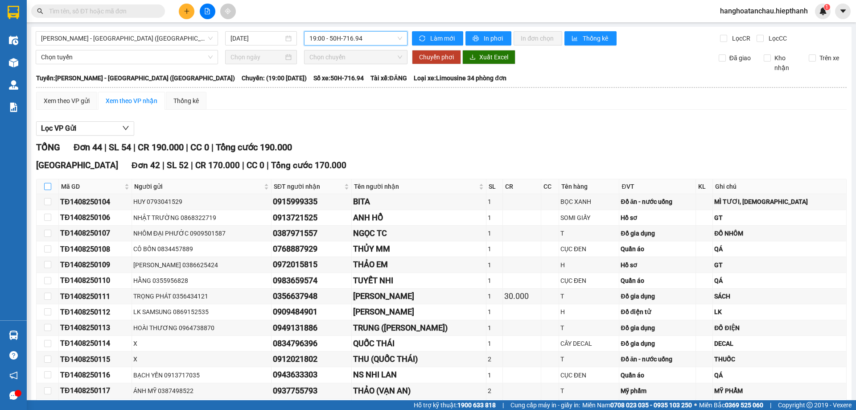
checkbox input "true"
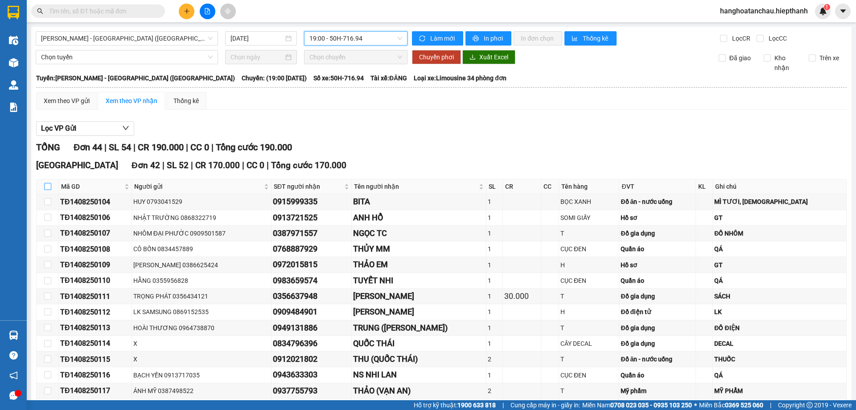
checkbox input "true"
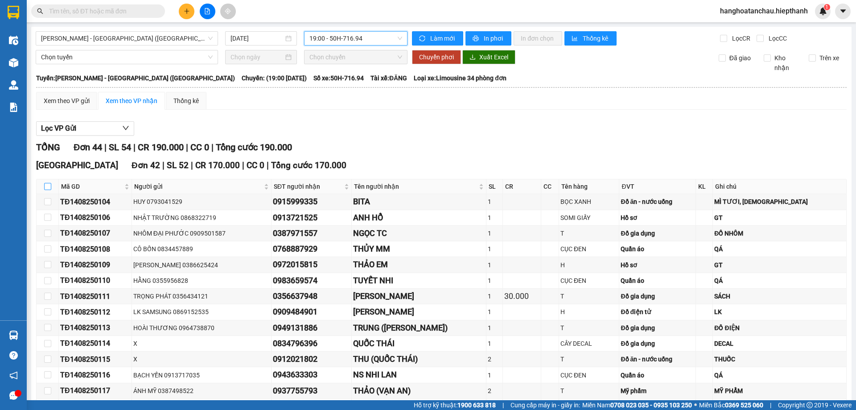
checkbox input "true"
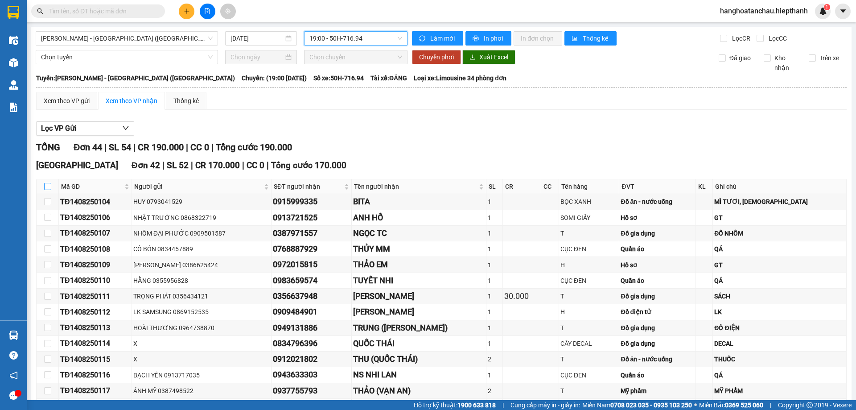
checkbox input "true"
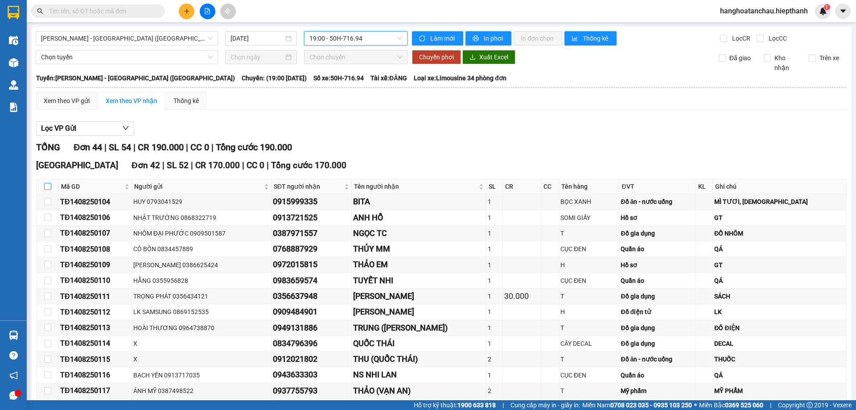
checkbox input "true"
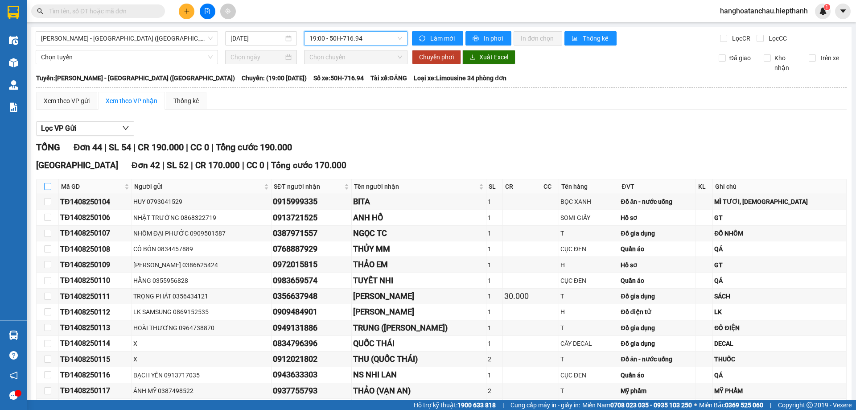
checkbox input "true"
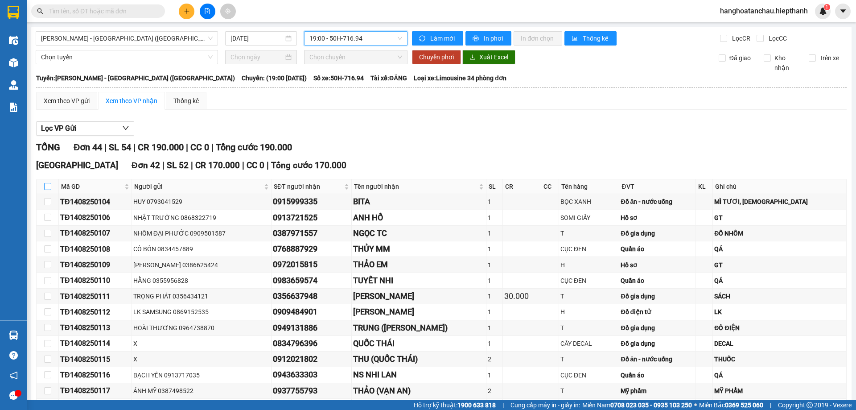
checkbox input "true"
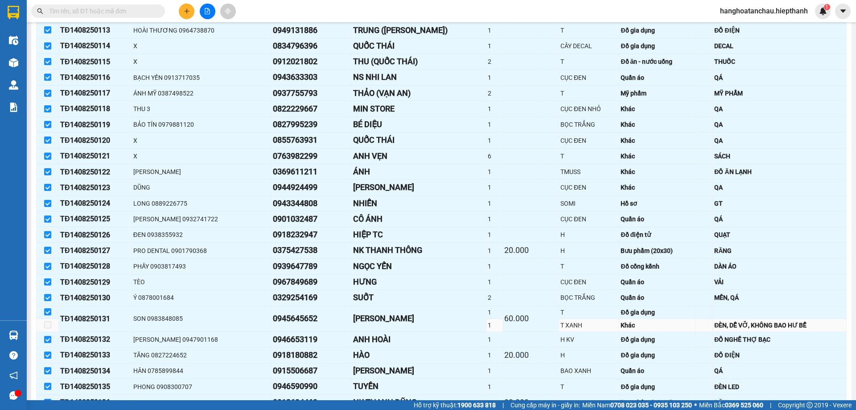
scroll to position [594, 0]
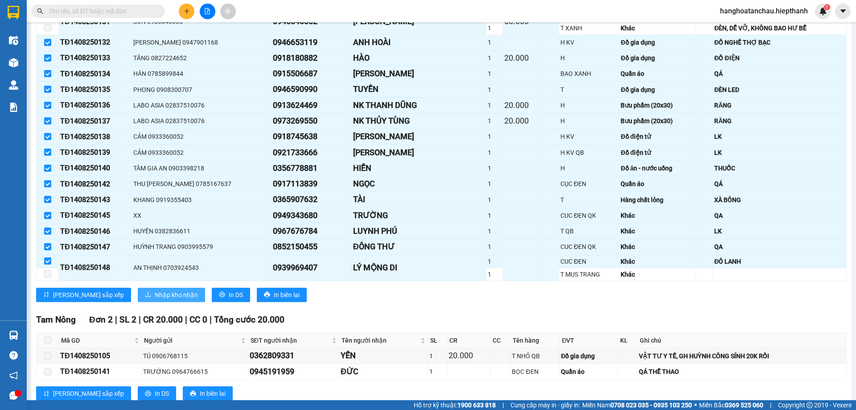
click at [155, 296] on span "Nhập kho nhận" at bounding box center [176, 295] width 43 height 10
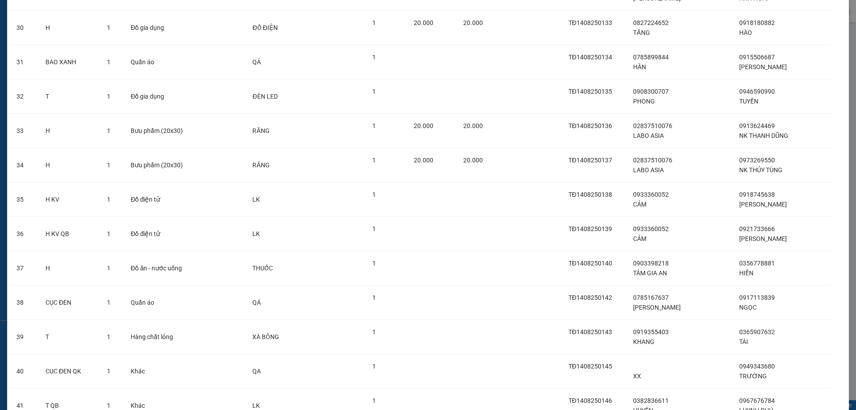
scroll to position [1201, 0]
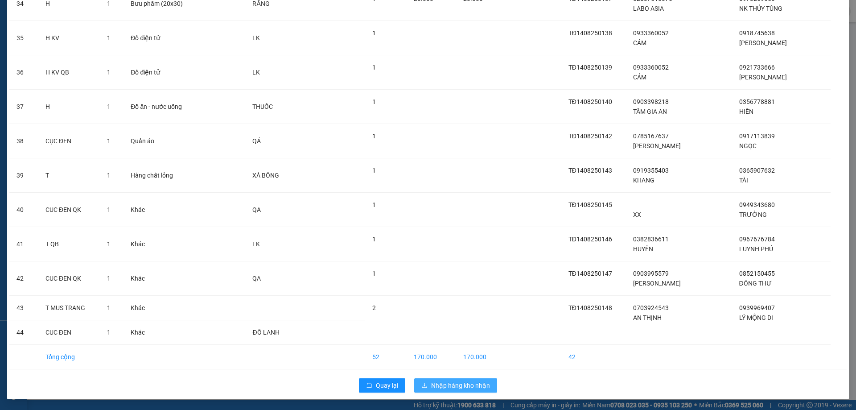
click at [434, 378] on button "Nhập hàng kho nhận" at bounding box center [455, 385] width 83 height 14
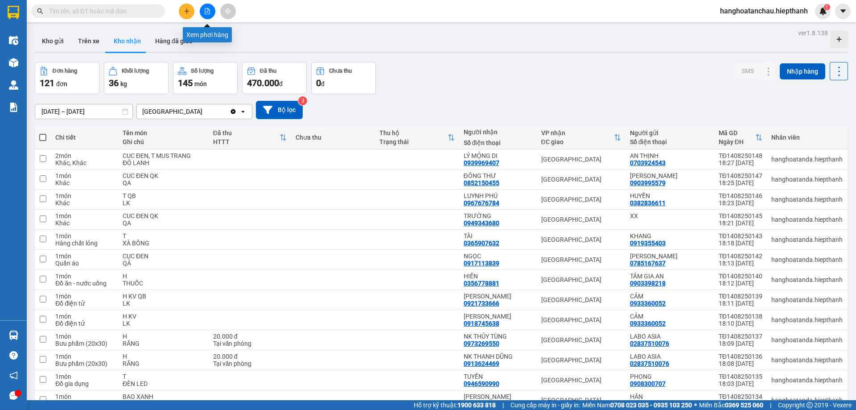
click at [212, 17] on button at bounding box center [208, 12] width 16 height 16
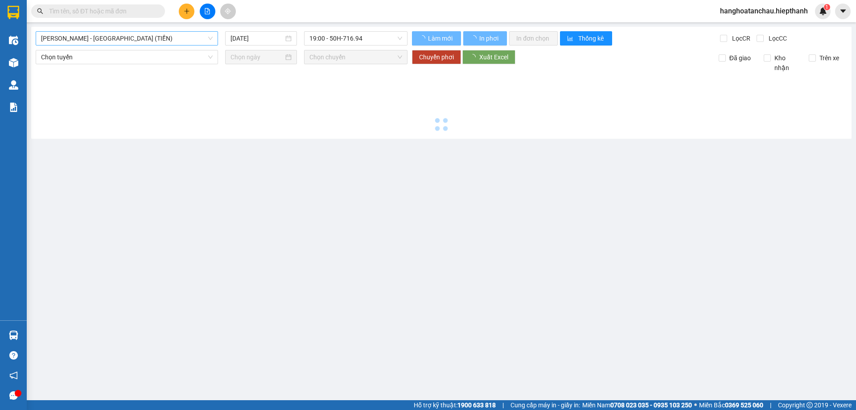
type input "15/08/2025"
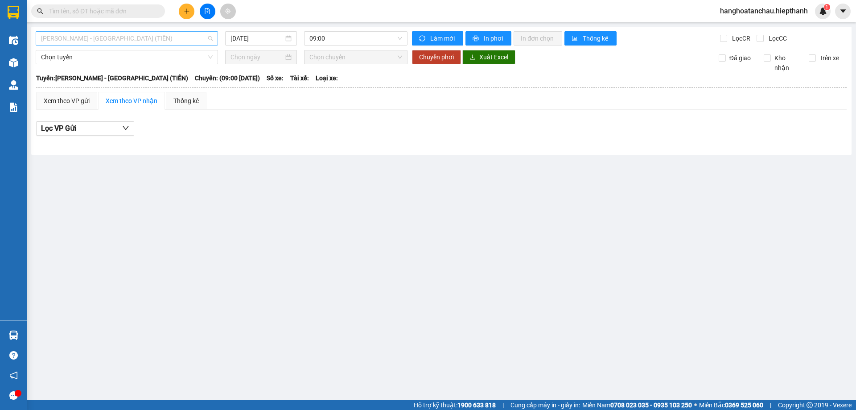
click at [192, 35] on span "Hồ Chí Minh - Tân Châu (TIỀN)" at bounding box center [127, 38] width 172 height 13
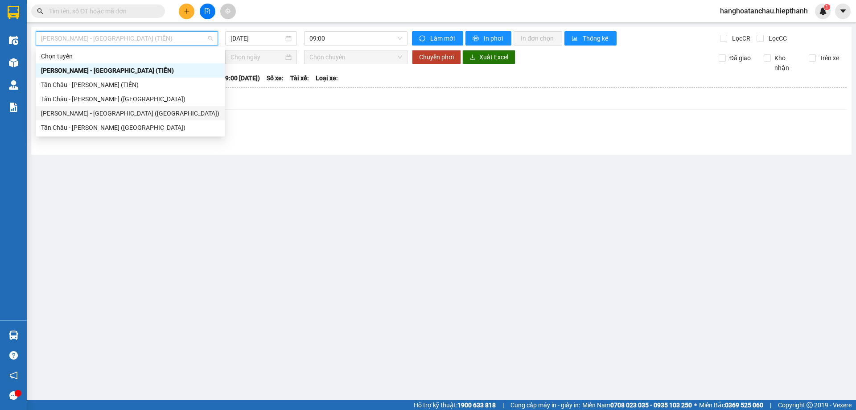
click at [156, 107] on div "Hồ Chí Minh - Tân Châu (Giường)" at bounding box center [130, 113] width 189 height 14
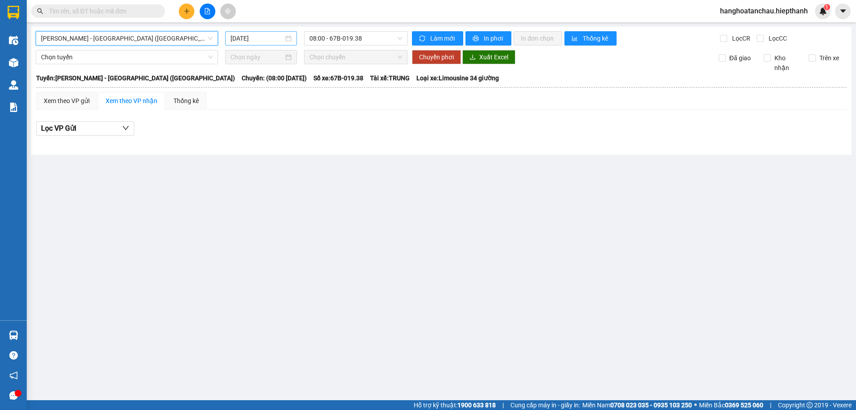
click at [272, 39] on input "15/08/2025" at bounding box center [256, 38] width 53 height 10
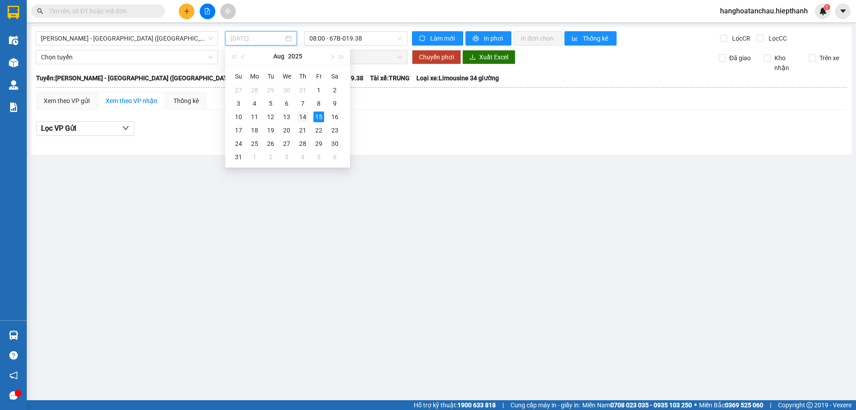
click at [301, 116] on div "14" at bounding box center [302, 116] width 11 height 11
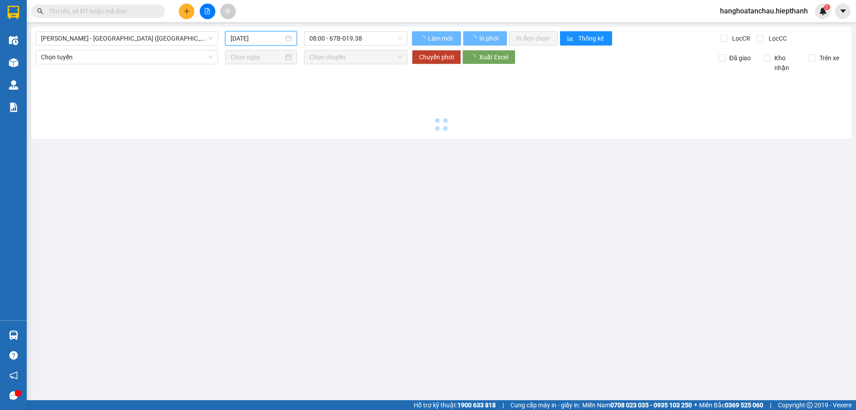
type input "14/08/2025"
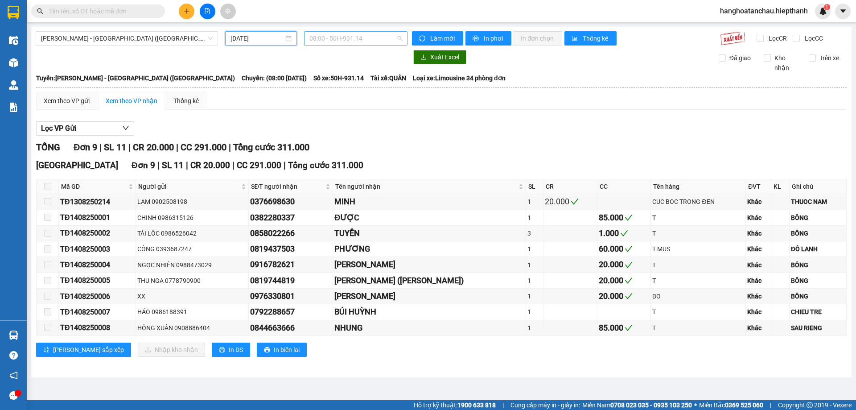
click at [351, 33] on span "08:00 - 50H-931.14" at bounding box center [355, 38] width 93 height 13
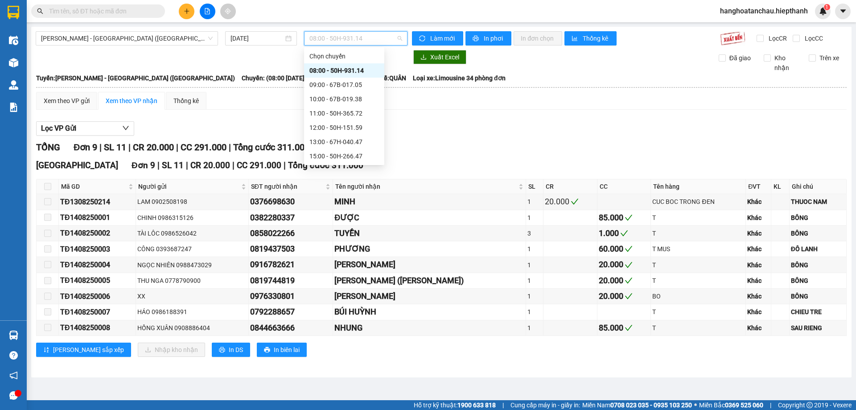
scroll to position [57, 0]
click at [342, 147] on div "21:00 - 50H-931.14" at bounding box center [344, 142] width 80 height 14
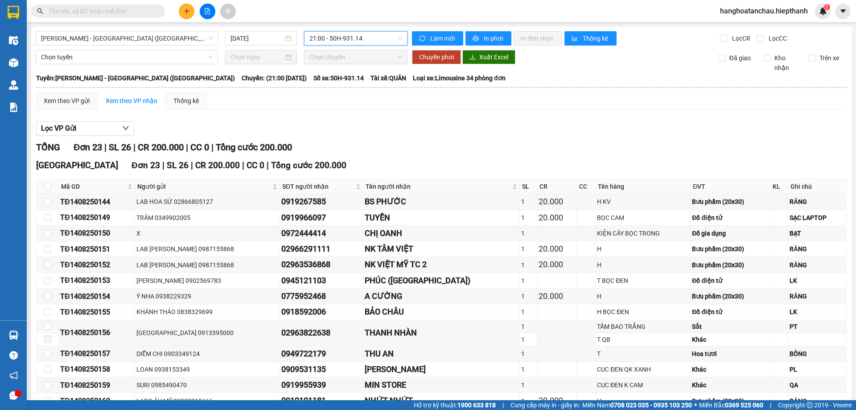
click at [355, 37] on span "21:00 - 50H-931.14" at bounding box center [355, 38] width 93 height 13
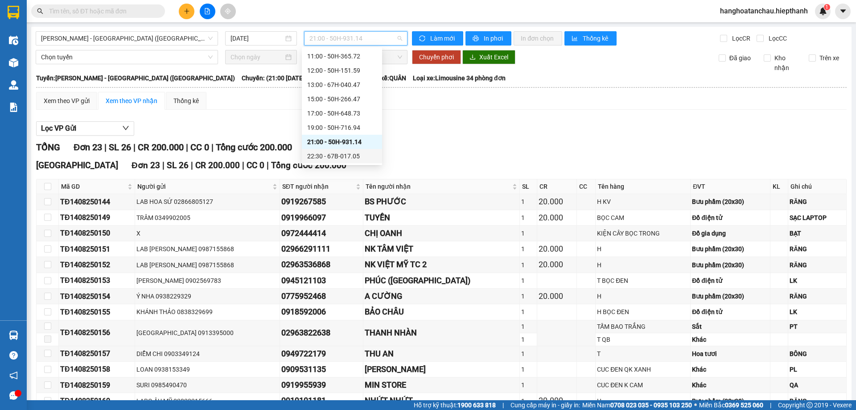
click at [342, 153] on div "22:30 - 67B-017.05" at bounding box center [342, 156] width 70 height 10
